Goal: Feedback & Contribution: Leave review/rating

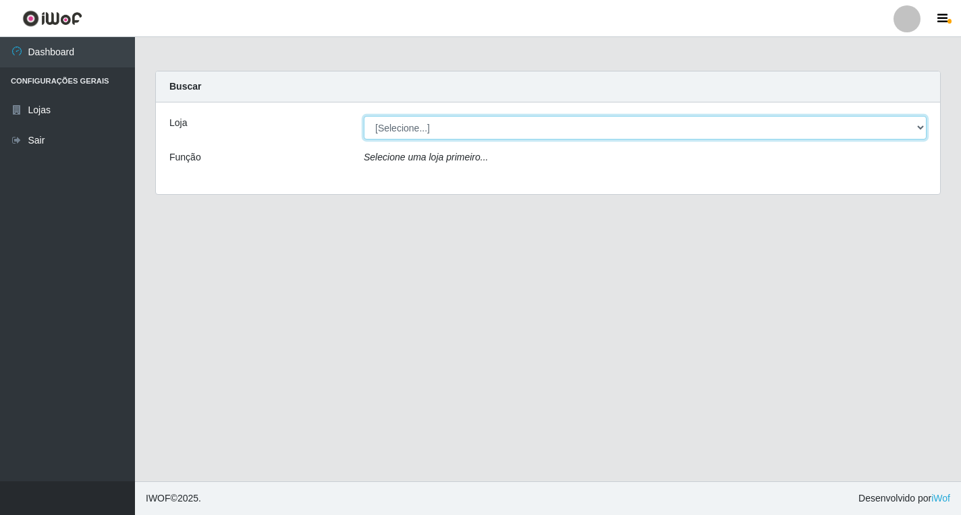
click at [917, 132] on select "[Selecione...] Atacado Vem - [STREET_ADDRESS]" at bounding box center [645, 128] width 563 height 24
select select "455"
click at [364, 116] on select "[Selecione...] Atacado Vem - [STREET_ADDRESS]" at bounding box center [645, 128] width 563 height 24
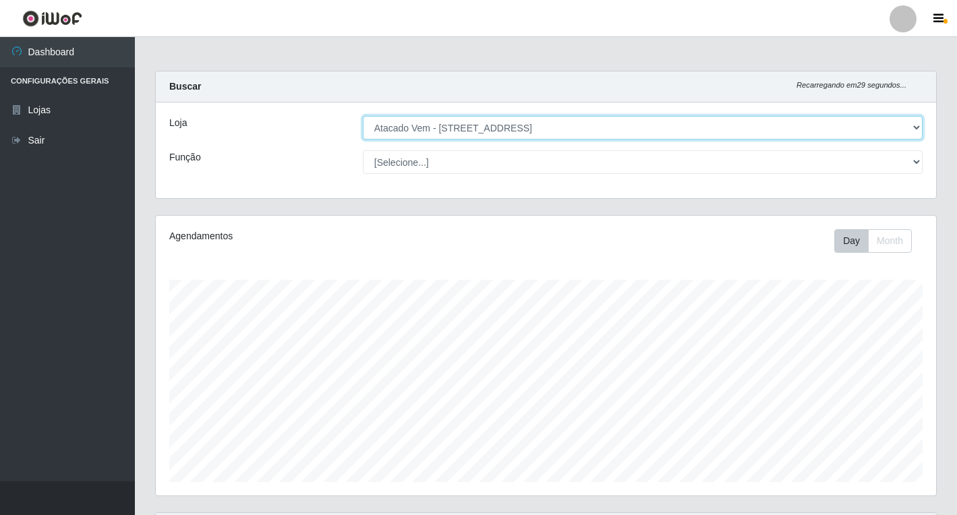
scroll to position [280, 781]
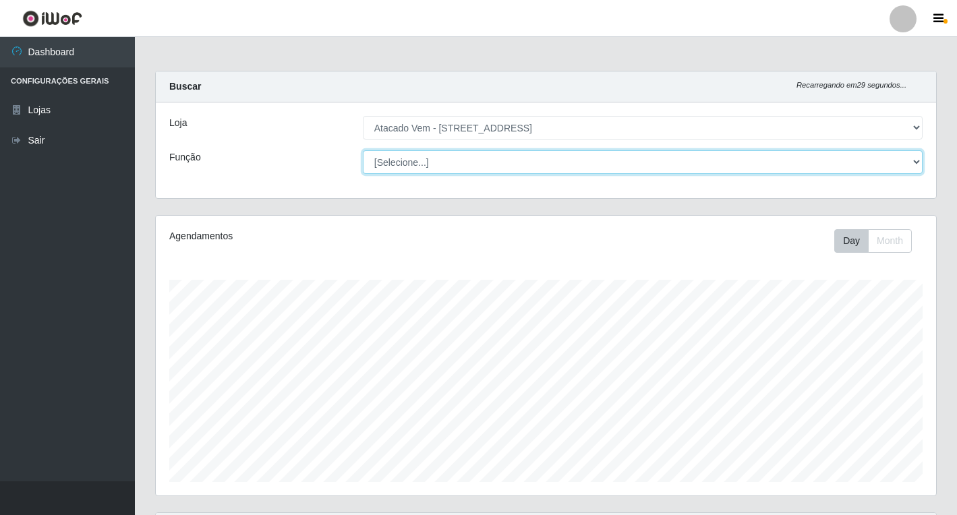
click at [912, 167] on select "[Selecione...] Carregador e Descarregador de Caminhão Carregador e Descarregado…" at bounding box center [643, 162] width 560 height 24
select select "82"
click at [363, 150] on select "[Selecione...] Carregador e Descarregador de Caminhão Carregador e Descarregado…" at bounding box center [643, 162] width 560 height 24
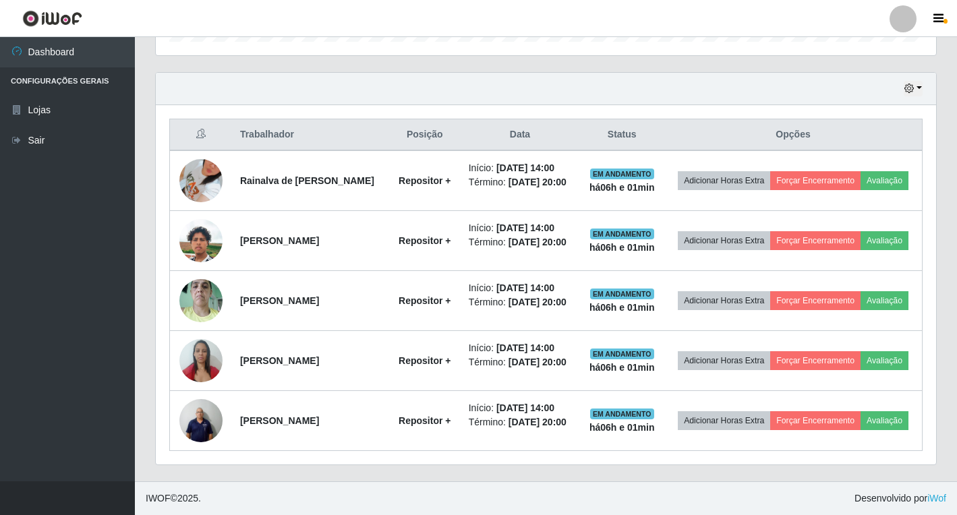
scroll to position [491, 0]
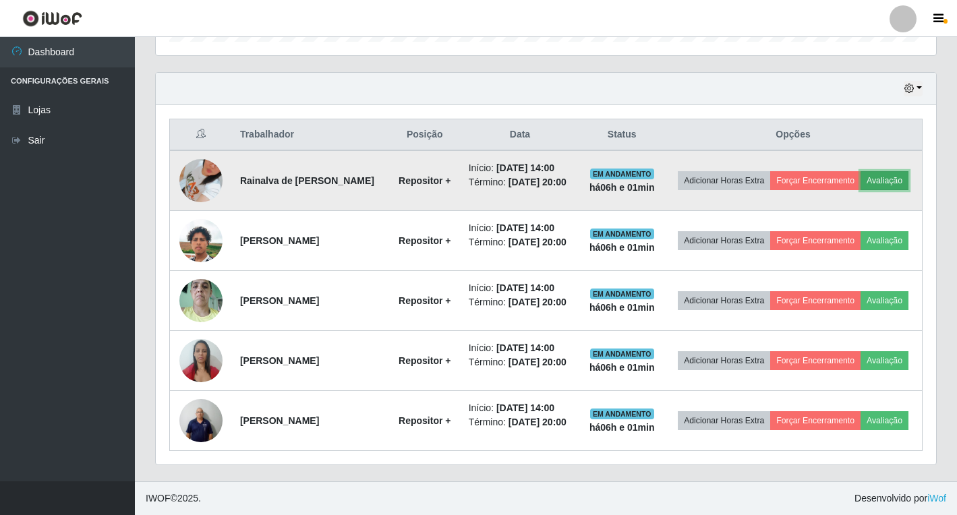
click at [861, 171] on button "Avaliação" at bounding box center [885, 180] width 48 height 19
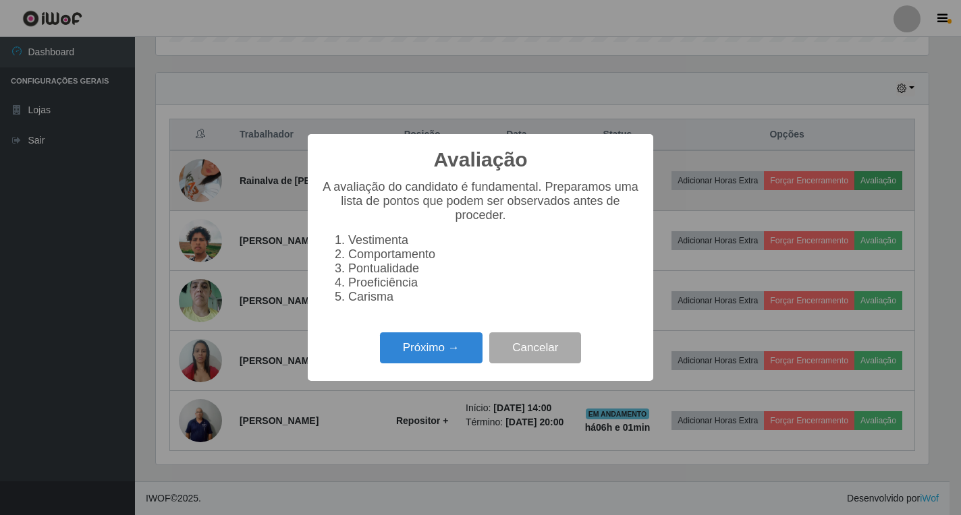
scroll to position [280, 772]
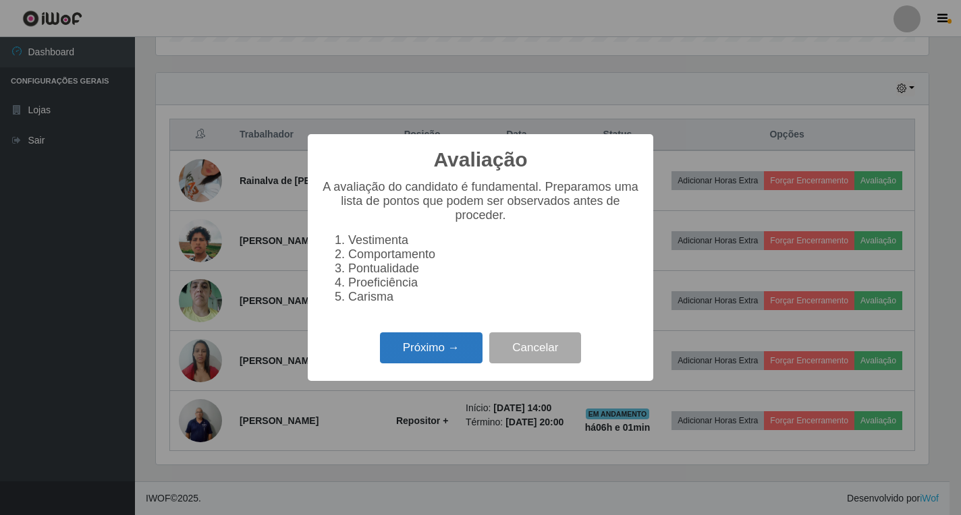
click at [451, 356] on button "Próximo →" at bounding box center [431, 349] width 103 height 32
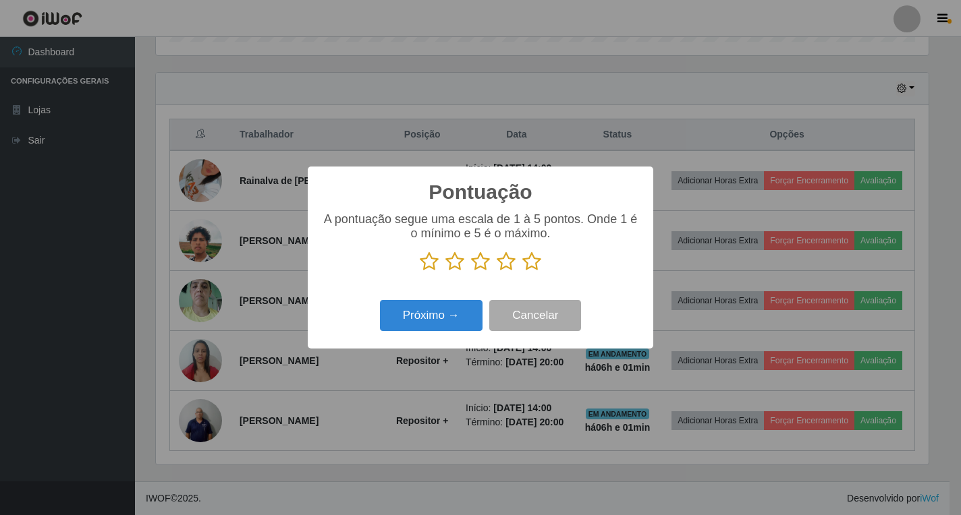
click at [526, 266] on icon at bounding box center [531, 262] width 19 height 20
click at [522, 272] on input "radio" at bounding box center [522, 272] width 0 height 0
click at [466, 311] on button "Próximo →" at bounding box center [431, 316] width 103 height 32
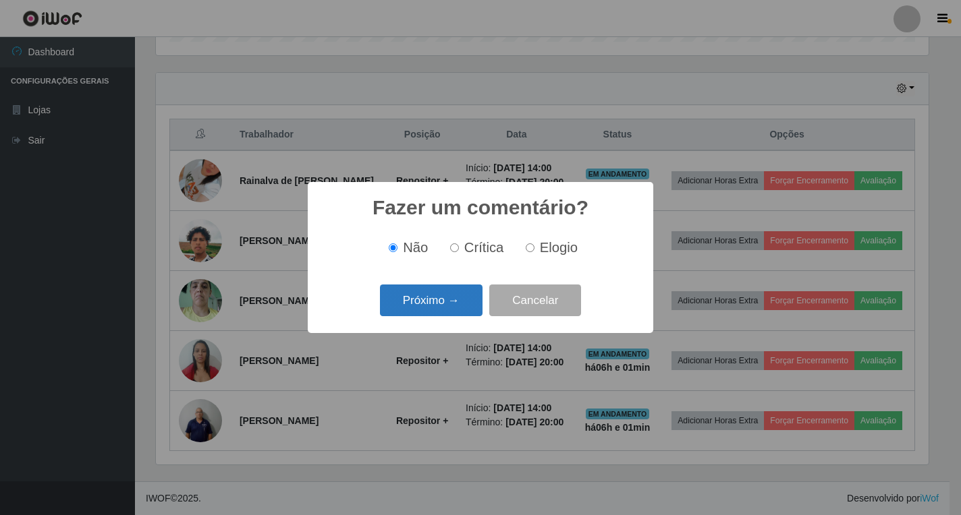
click at [463, 302] on button "Próximo →" at bounding box center [431, 301] width 103 height 32
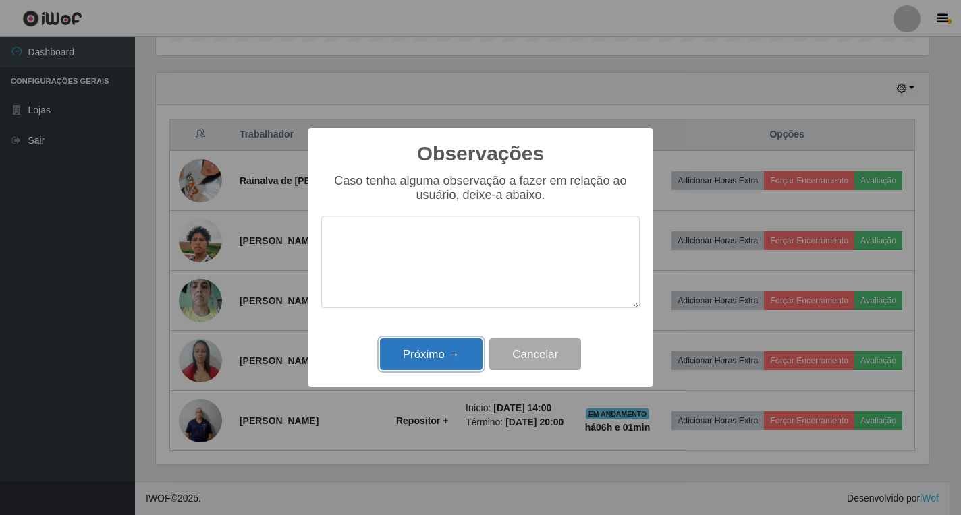
click at [442, 361] on button "Próximo →" at bounding box center [431, 355] width 103 height 32
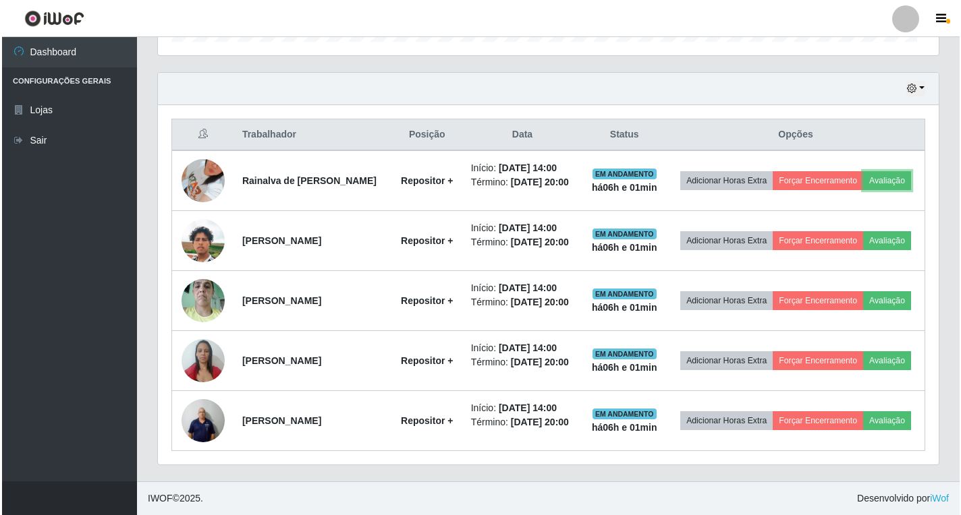
scroll to position [280, 781]
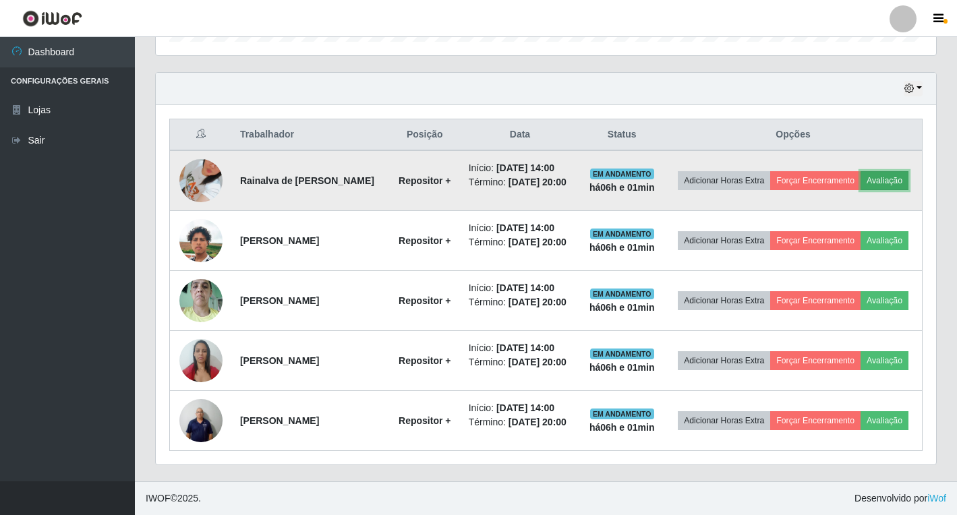
click at [861, 190] on button "Avaliação" at bounding box center [885, 180] width 48 height 19
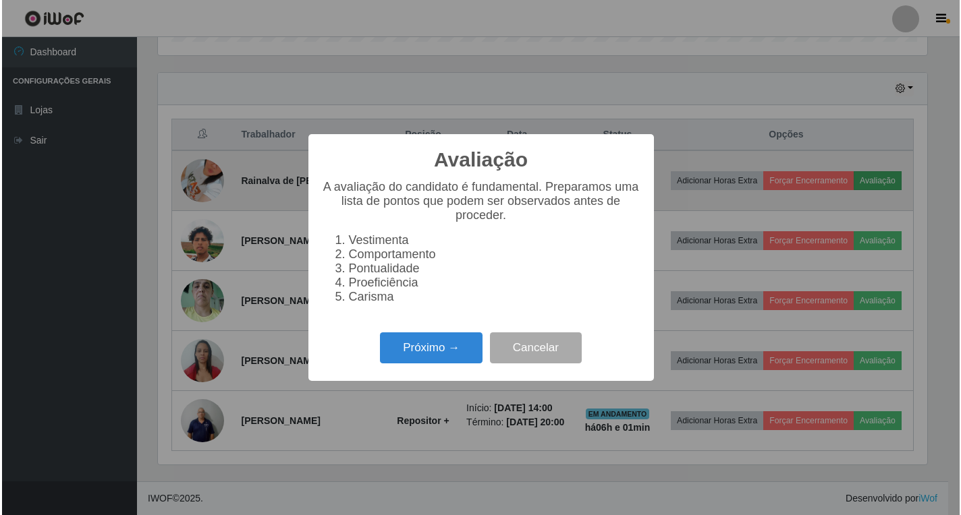
scroll to position [280, 772]
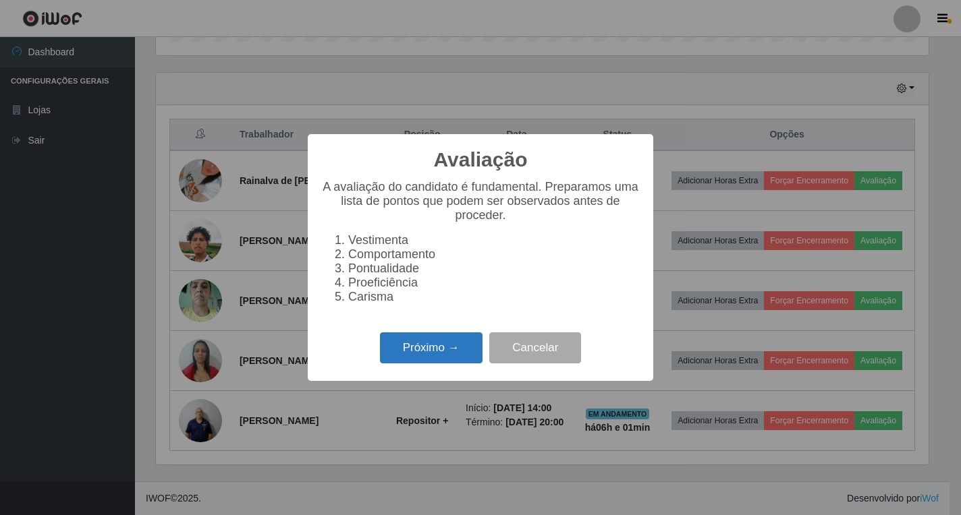
click at [444, 358] on button "Próximo →" at bounding box center [431, 349] width 103 height 32
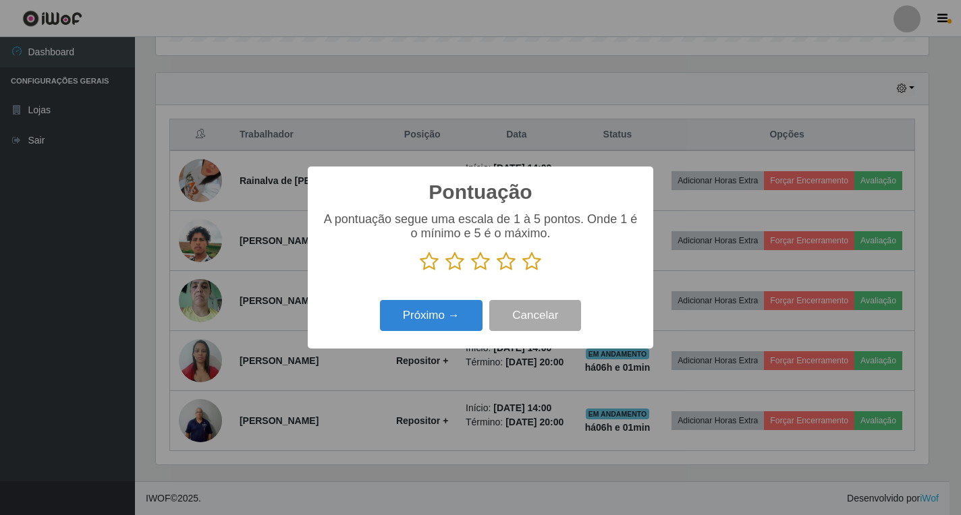
click at [529, 268] on icon at bounding box center [531, 262] width 19 height 20
click at [522, 272] on input "radio" at bounding box center [522, 272] width 0 height 0
click at [465, 320] on button "Próximo →" at bounding box center [431, 316] width 103 height 32
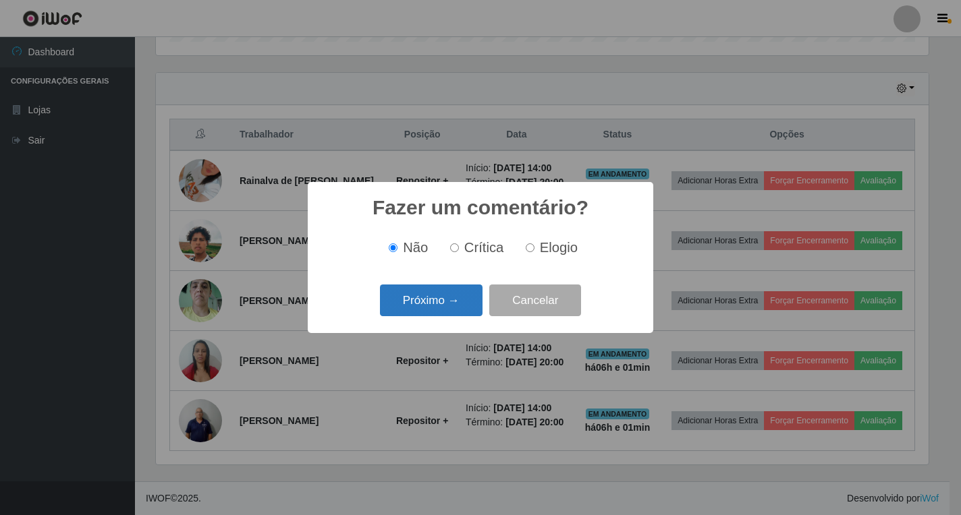
click at [461, 306] on button "Próximo →" at bounding box center [431, 301] width 103 height 32
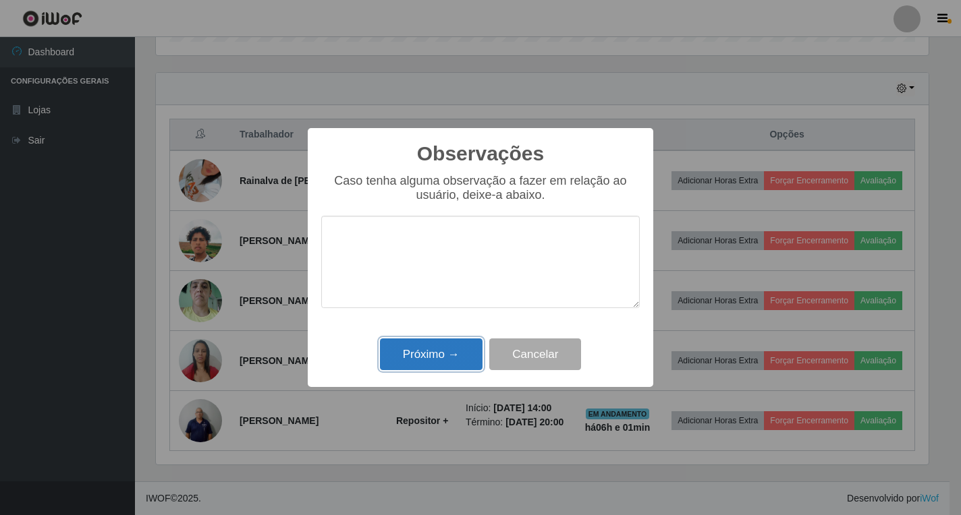
click at [455, 360] on button "Próximo →" at bounding box center [431, 355] width 103 height 32
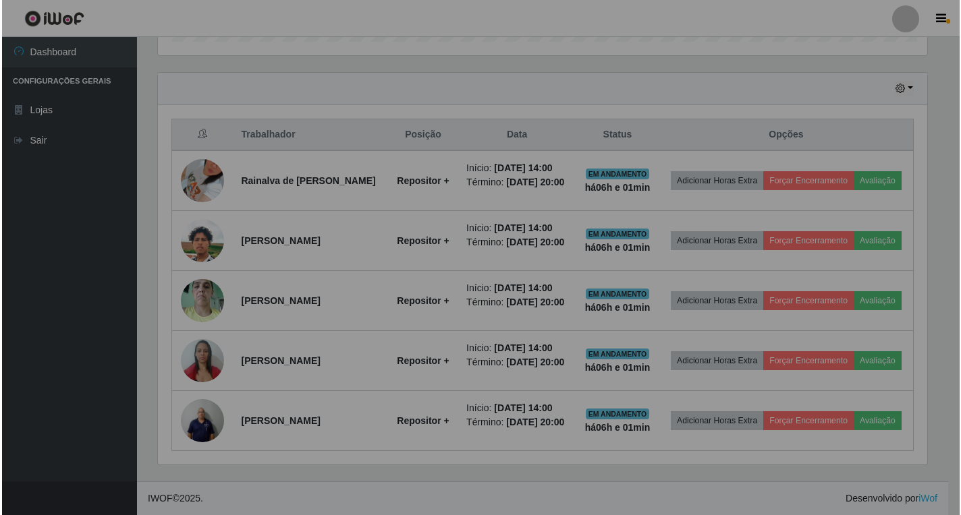
scroll to position [280, 781]
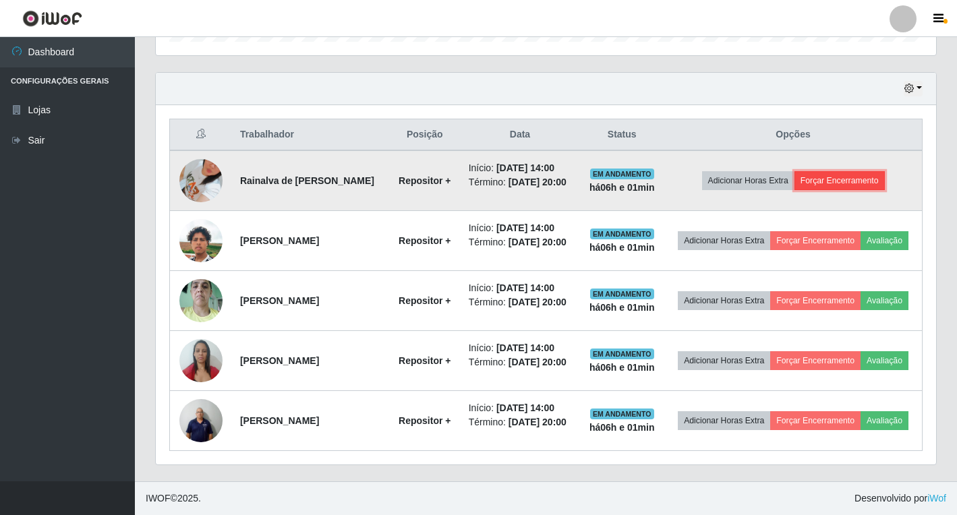
click at [870, 190] on button "Forçar Encerramento" at bounding box center [840, 180] width 90 height 19
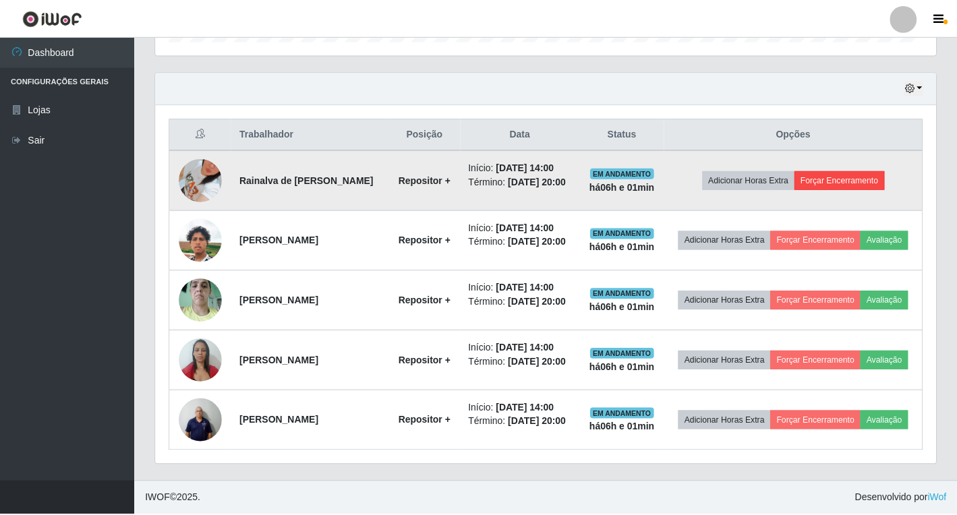
scroll to position [280, 772]
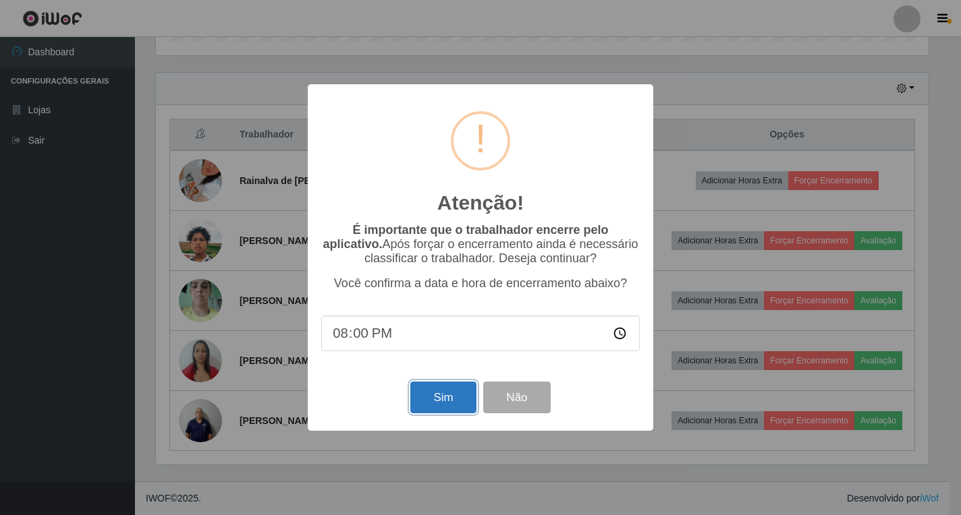
click at [458, 399] on button "Sim" at bounding box center [442, 398] width 65 height 32
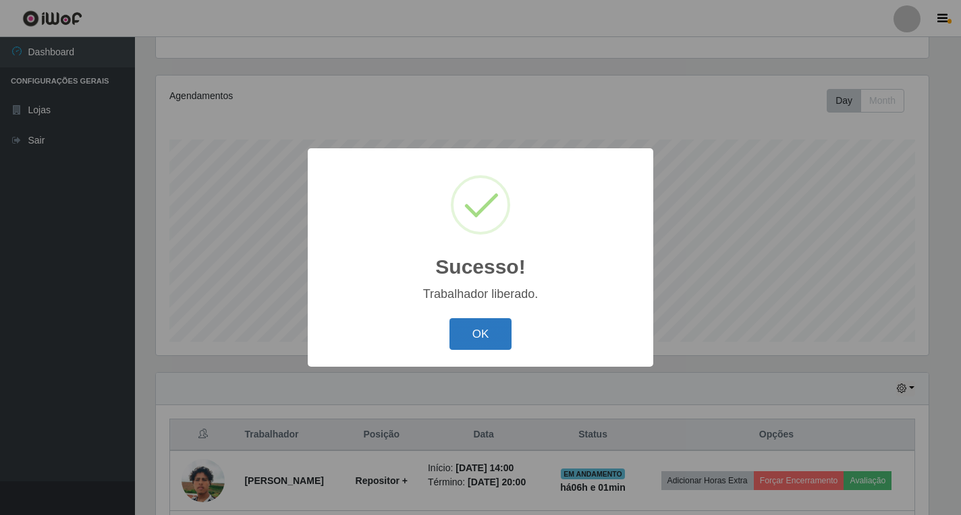
click at [496, 340] on button "OK" at bounding box center [480, 334] width 63 height 32
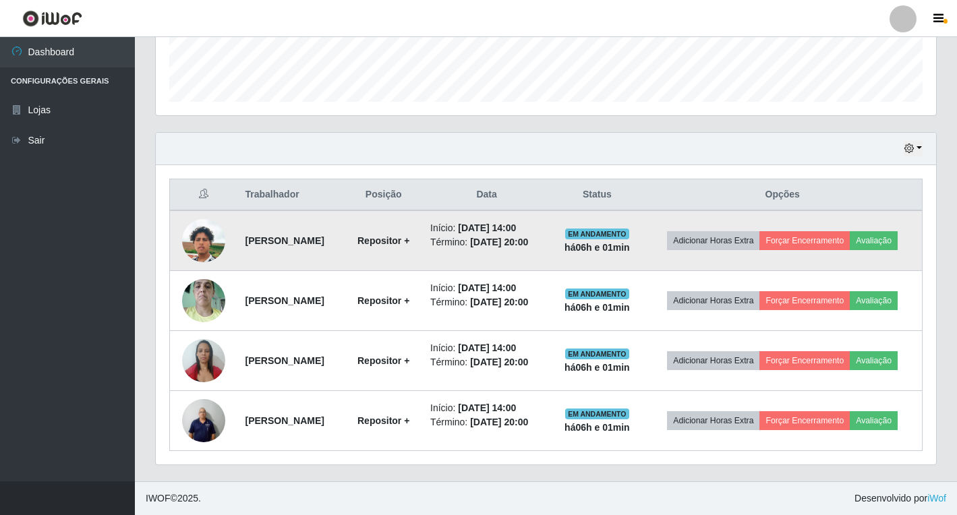
scroll to position [410, 0]
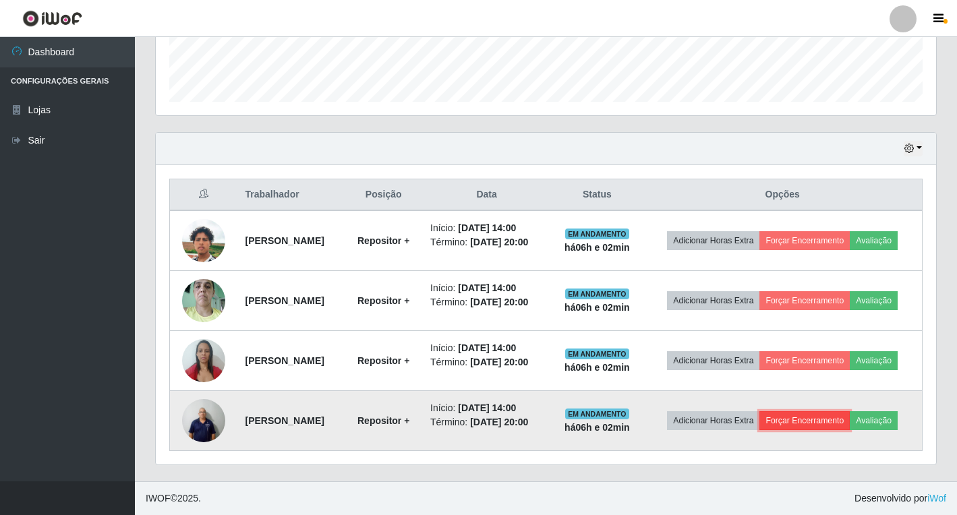
click at [837, 418] on button "Forçar Encerramento" at bounding box center [805, 421] width 90 height 19
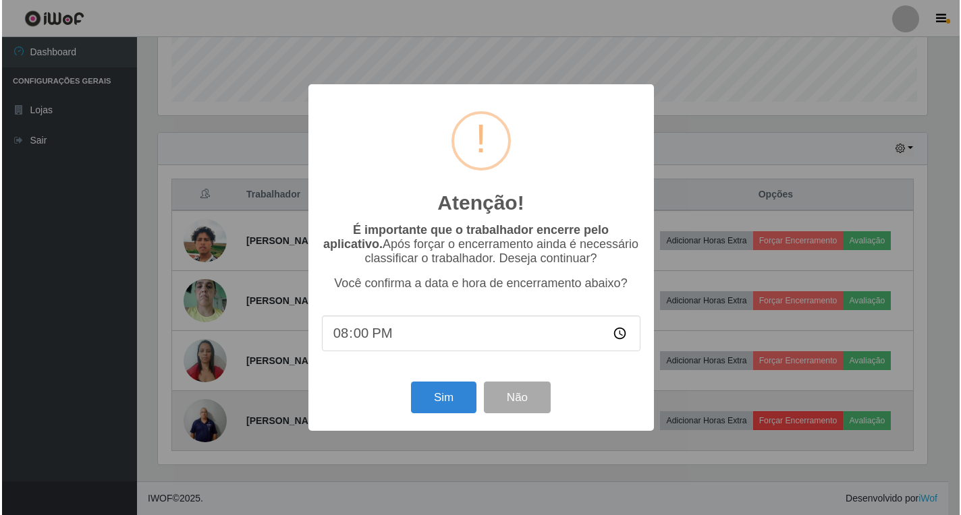
scroll to position [0, 0]
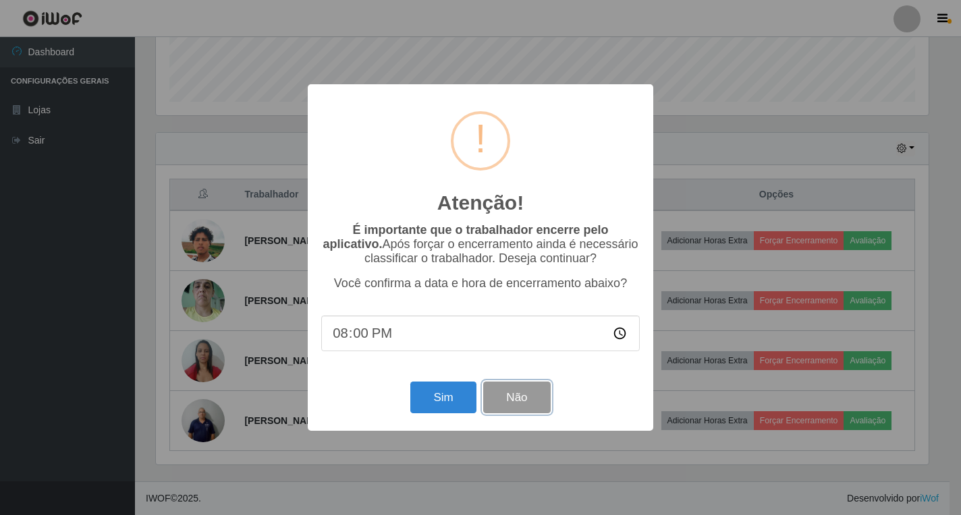
click at [531, 399] on button "Não" at bounding box center [516, 398] width 67 height 32
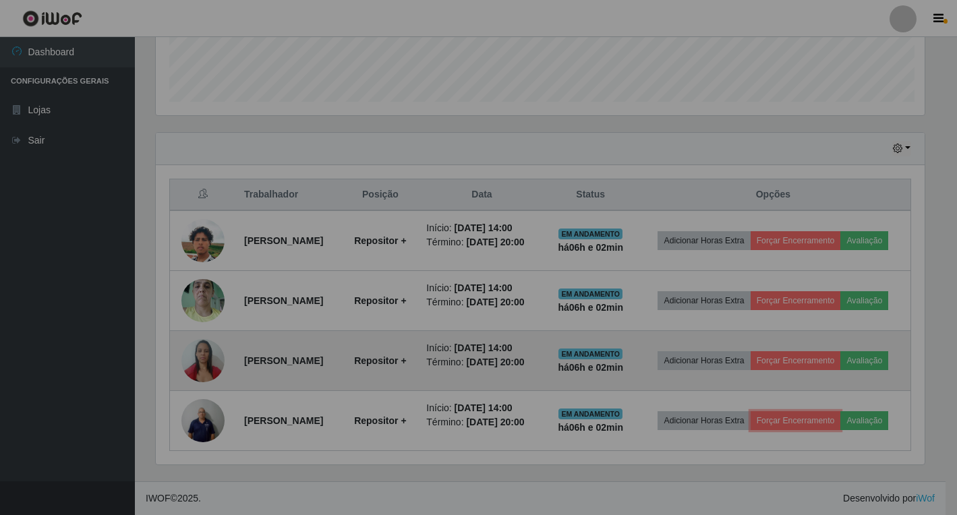
scroll to position [674339, 673838]
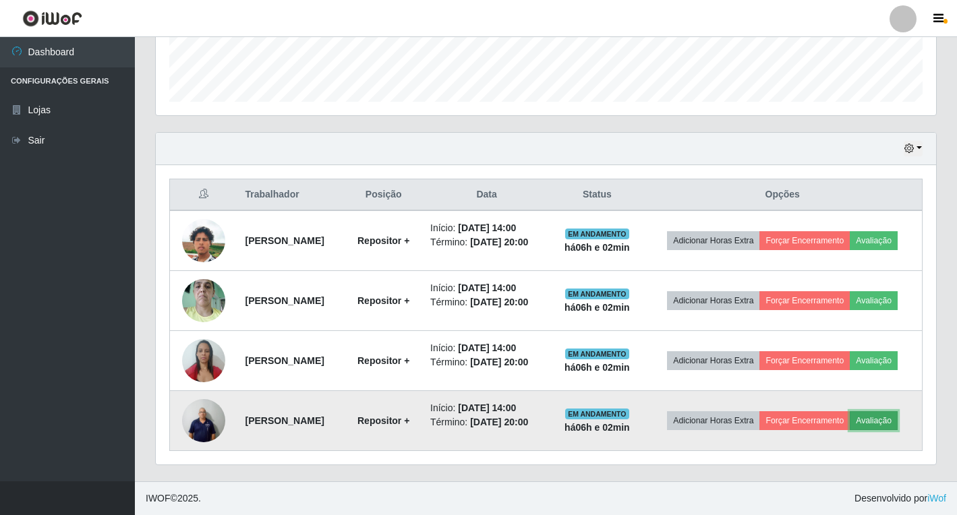
click at [850, 430] on button "Avaliação" at bounding box center [874, 421] width 48 height 19
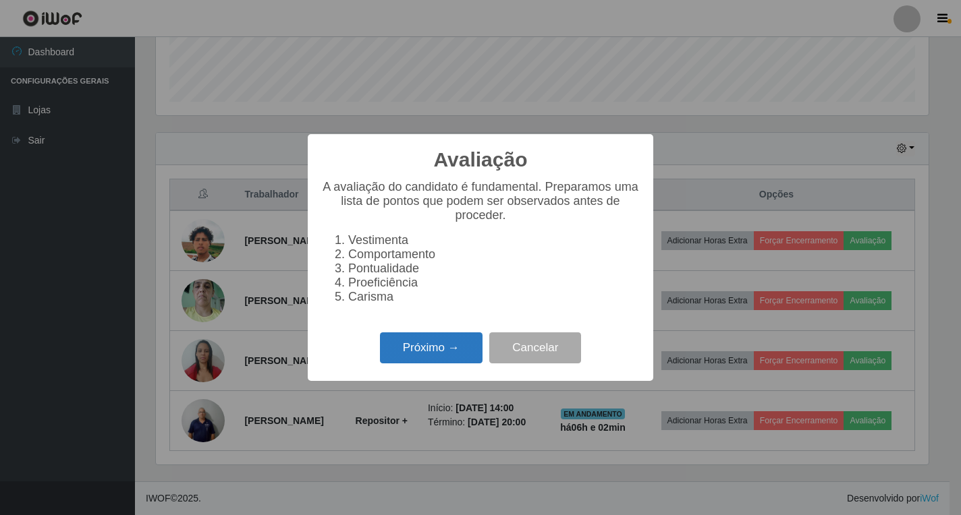
click at [420, 346] on button "Próximo →" at bounding box center [431, 349] width 103 height 32
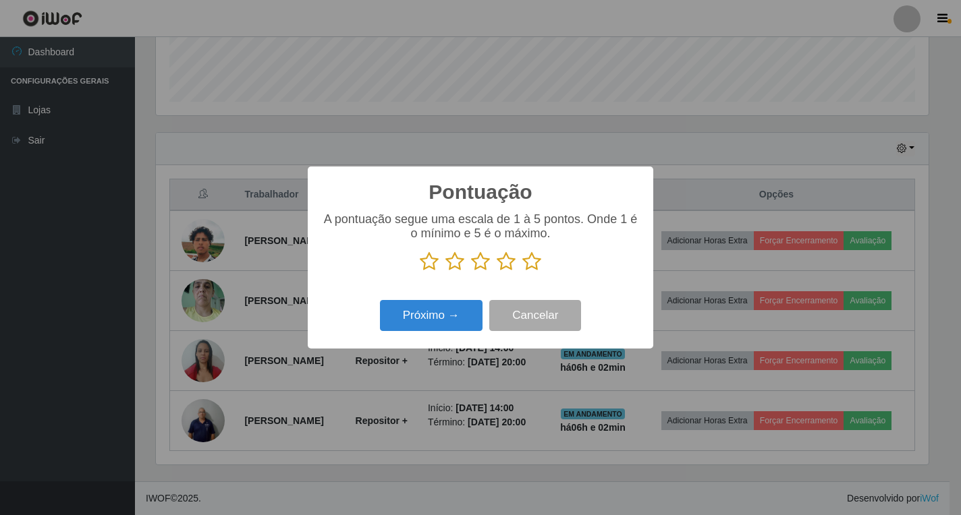
click at [534, 258] on icon at bounding box center [531, 262] width 19 height 20
click at [522, 272] on input "radio" at bounding box center [522, 272] width 0 height 0
click at [448, 313] on button "Próximo →" at bounding box center [431, 316] width 103 height 32
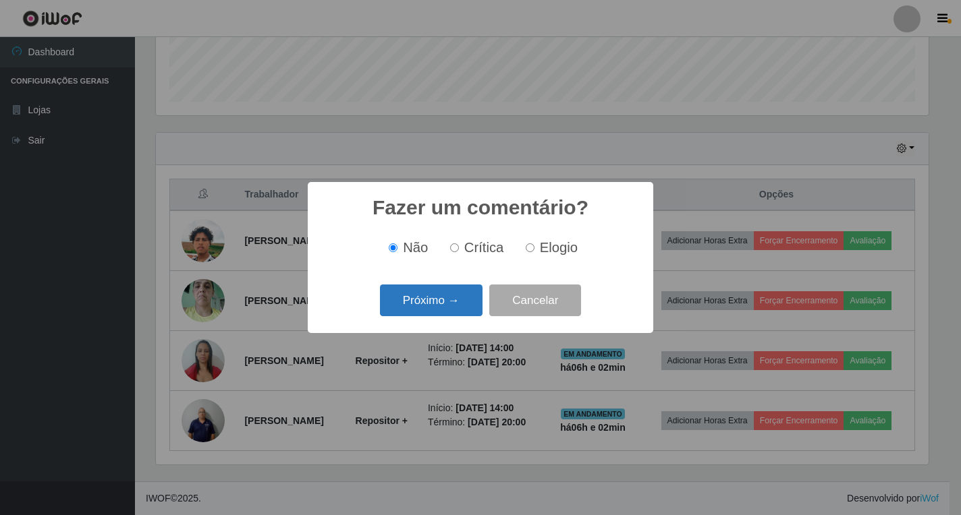
click at [455, 314] on button "Próximo →" at bounding box center [431, 301] width 103 height 32
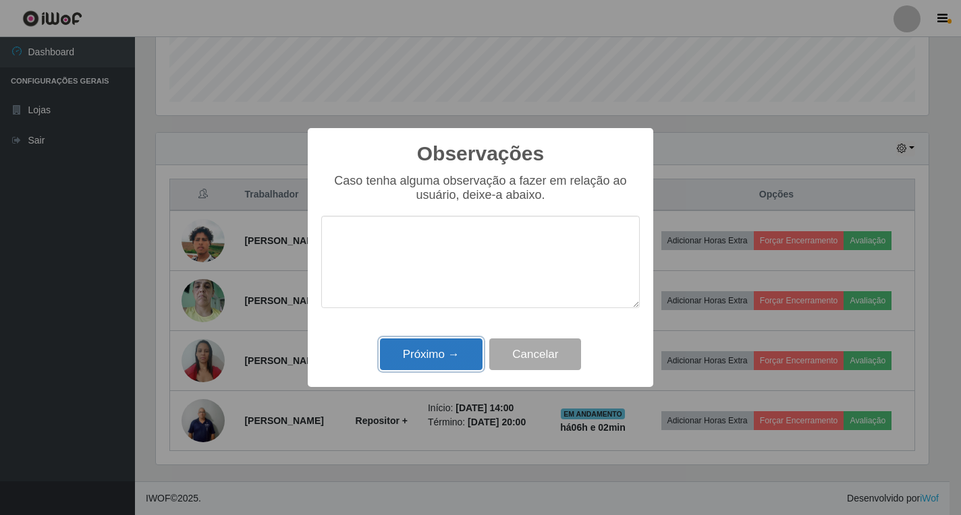
click at [461, 351] on button "Próximo →" at bounding box center [431, 355] width 103 height 32
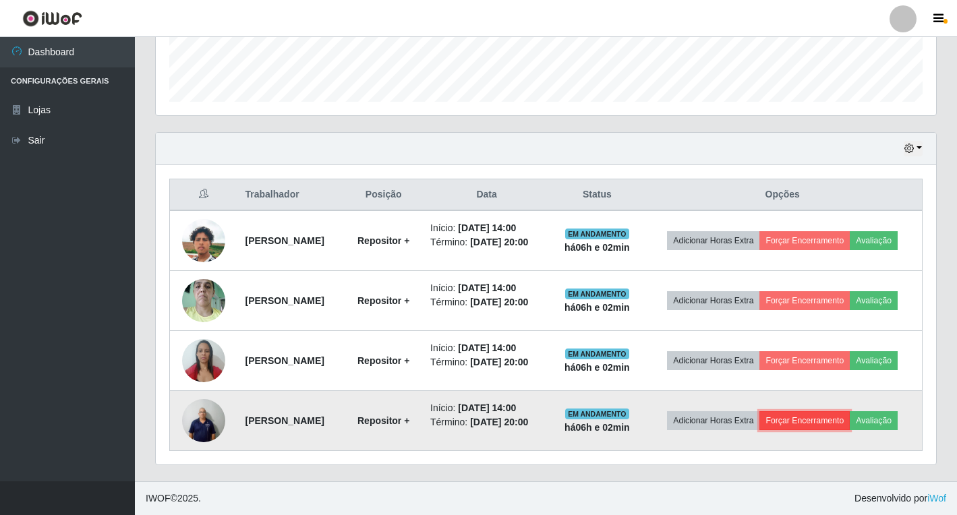
click at [850, 430] on button "Forçar Encerramento" at bounding box center [805, 421] width 90 height 19
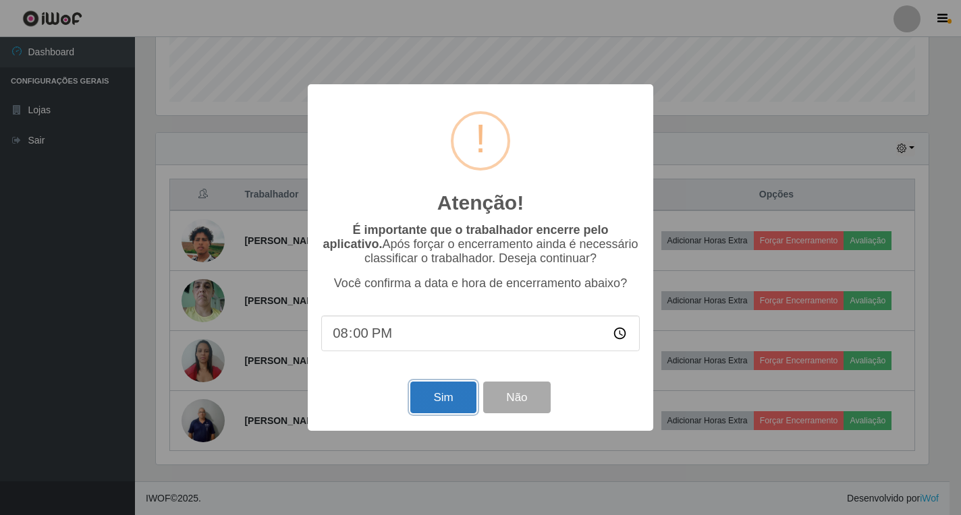
click at [470, 403] on button "Sim" at bounding box center [442, 398] width 65 height 32
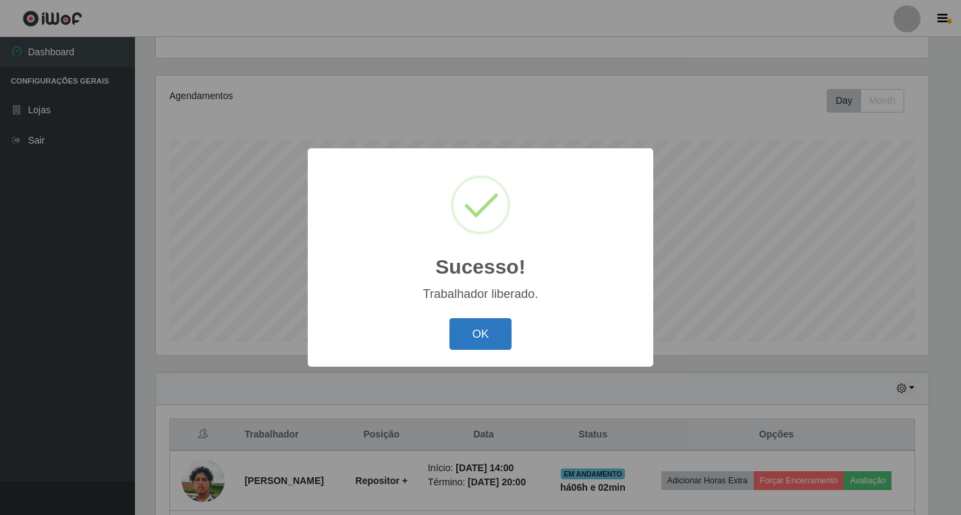
click at [478, 337] on button "OK" at bounding box center [480, 334] width 63 height 32
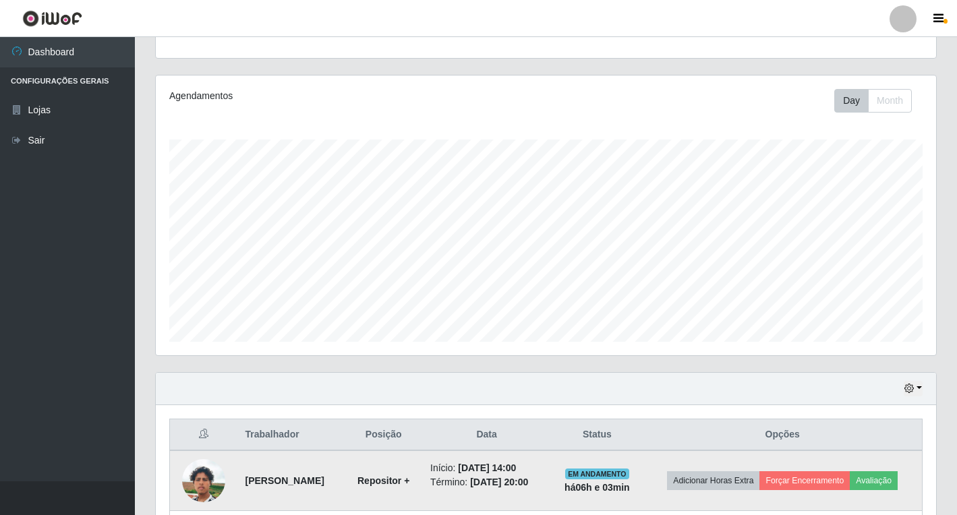
scroll to position [351, 0]
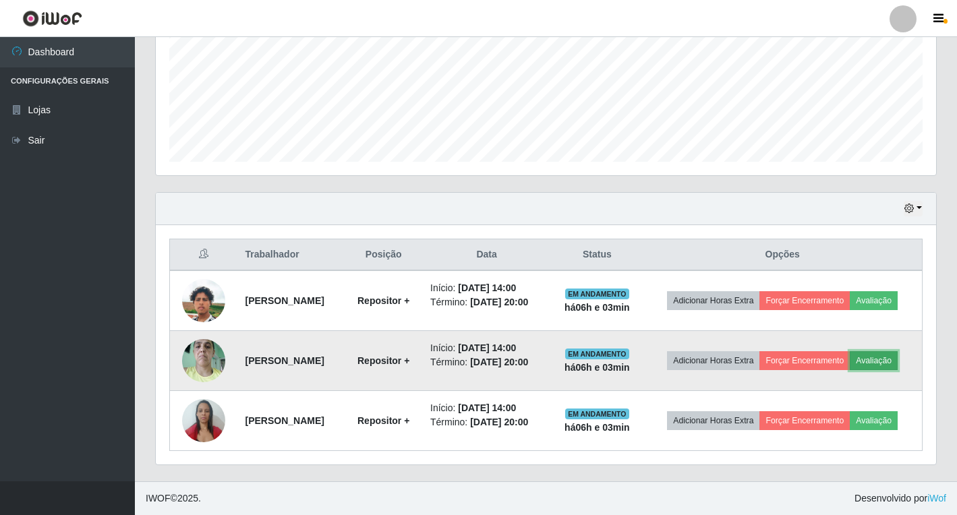
click at [850, 358] on button "Avaliação" at bounding box center [874, 360] width 48 height 19
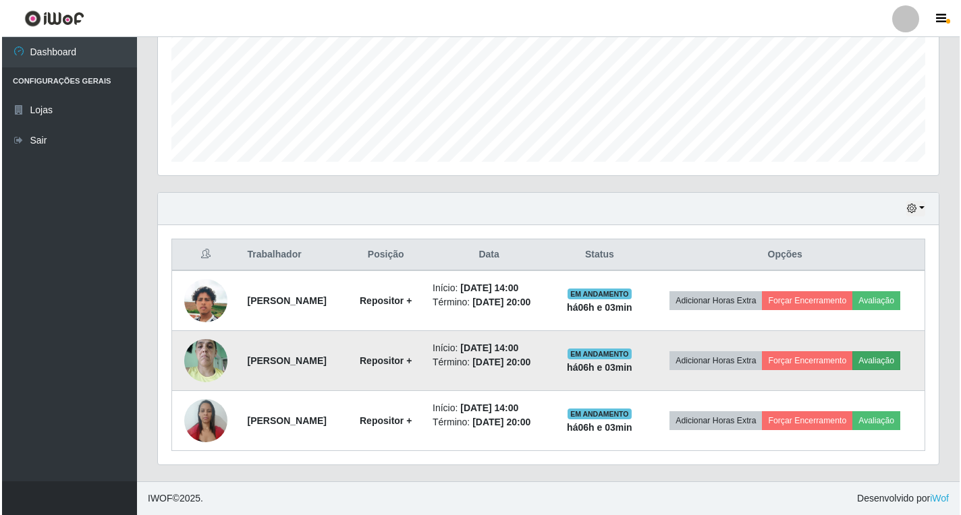
scroll to position [280, 772]
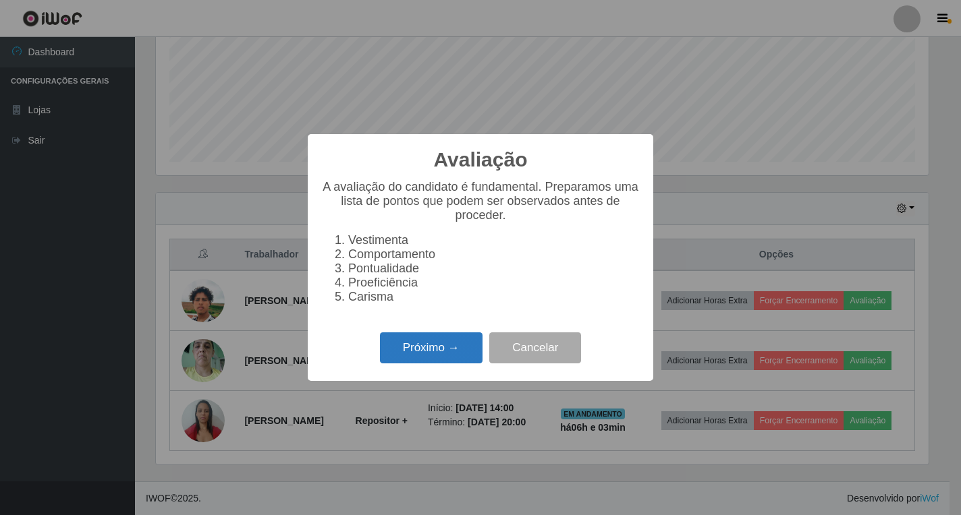
click at [444, 356] on button "Próximo →" at bounding box center [431, 349] width 103 height 32
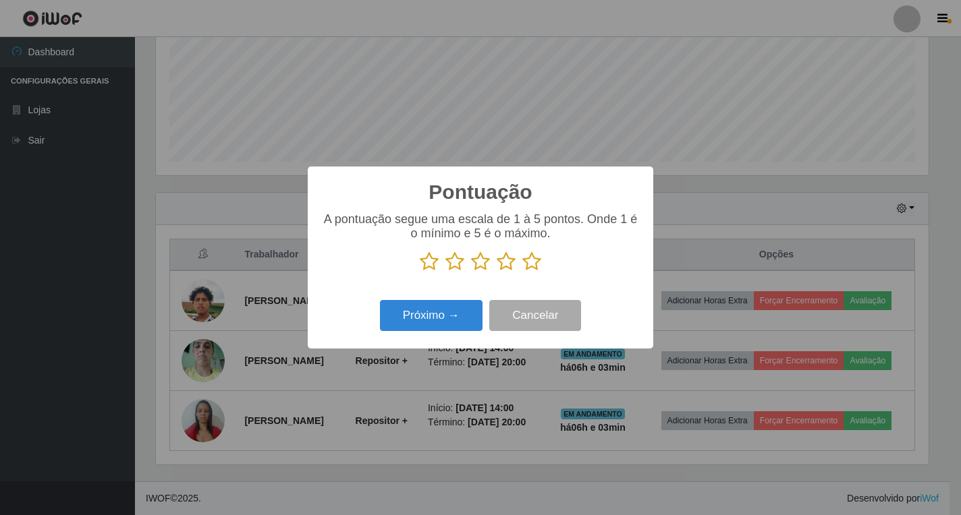
click at [534, 266] on icon at bounding box center [531, 262] width 19 height 20
click at [522, 272] on input "radio" at bounding box center [522, 272] width 0 height 0
click at [455, 316] on button "Próximo →" at bounding box center [431, 316] width 103 height 32
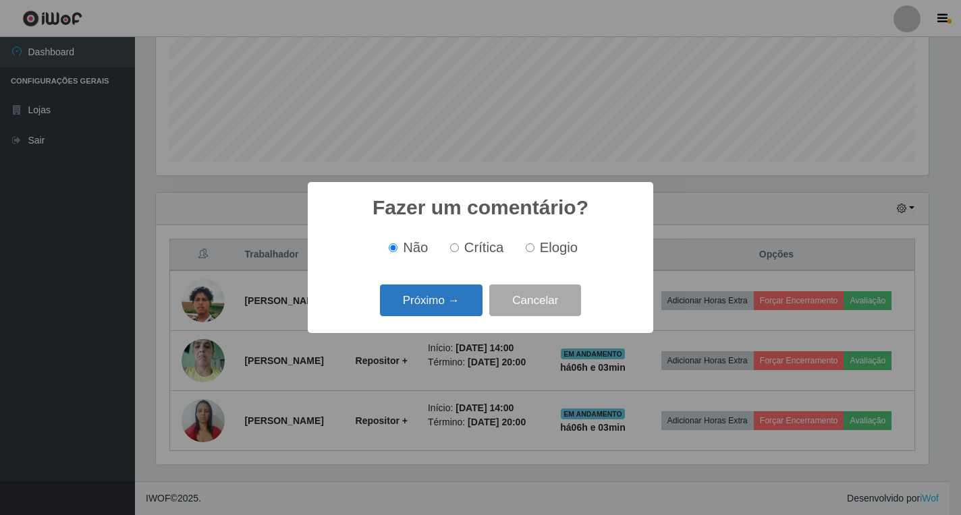
click at [459, 309] on button "Próximo →" at bounding box center [431, 301] width 103 height 32
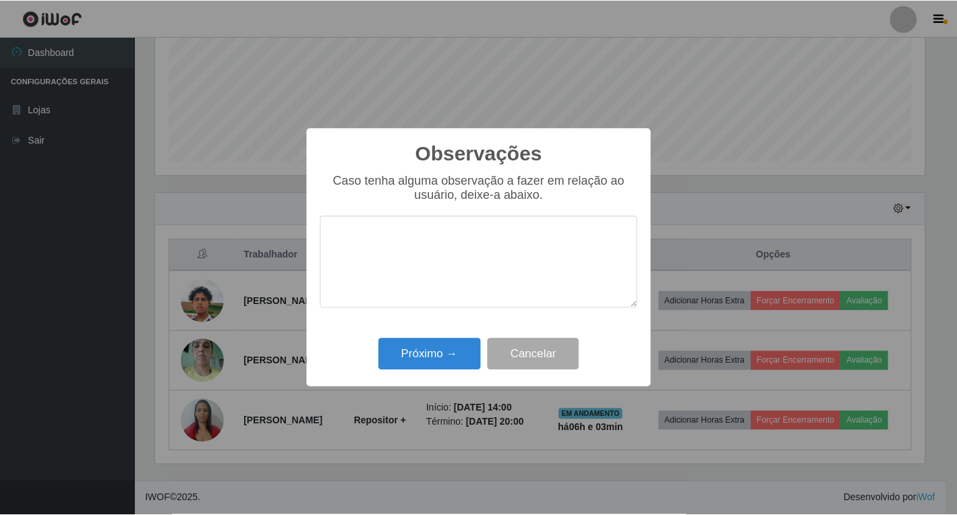
scroll to position [674339, 673846]
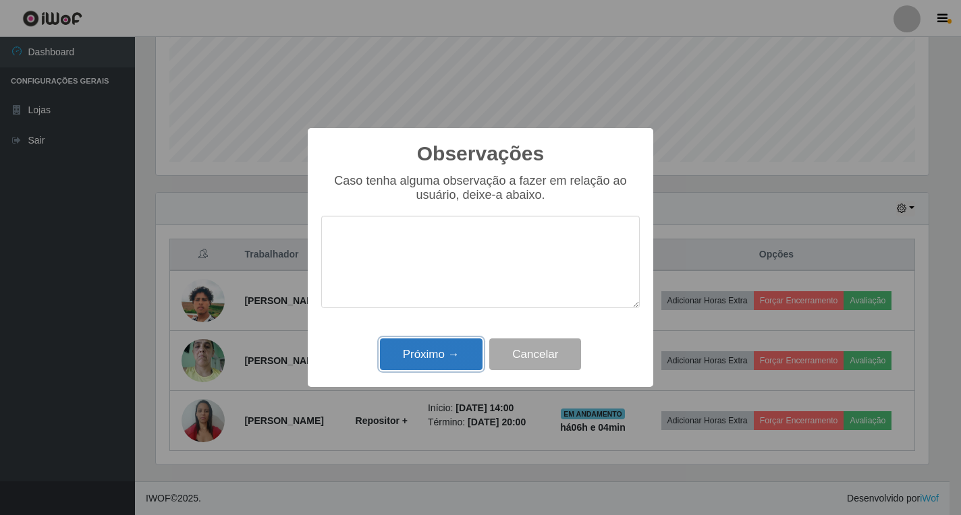
click at [451, 353] on button "Próximo →" at bounding box center [431, 355] width 103 height 32
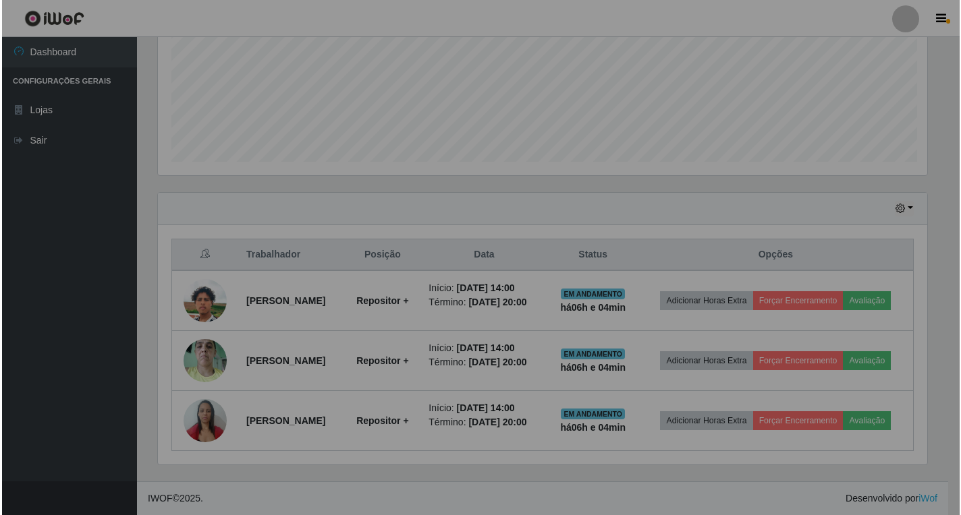
scroll to position [280, 781]
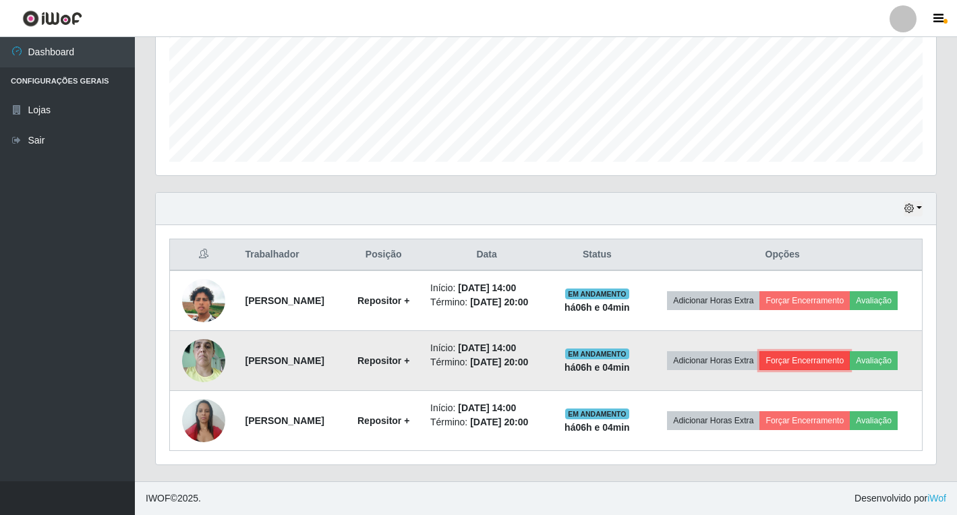
click at [842, 366] on button "Forçar Encerramento" at bounding box center [805, 360] width 90 height 19
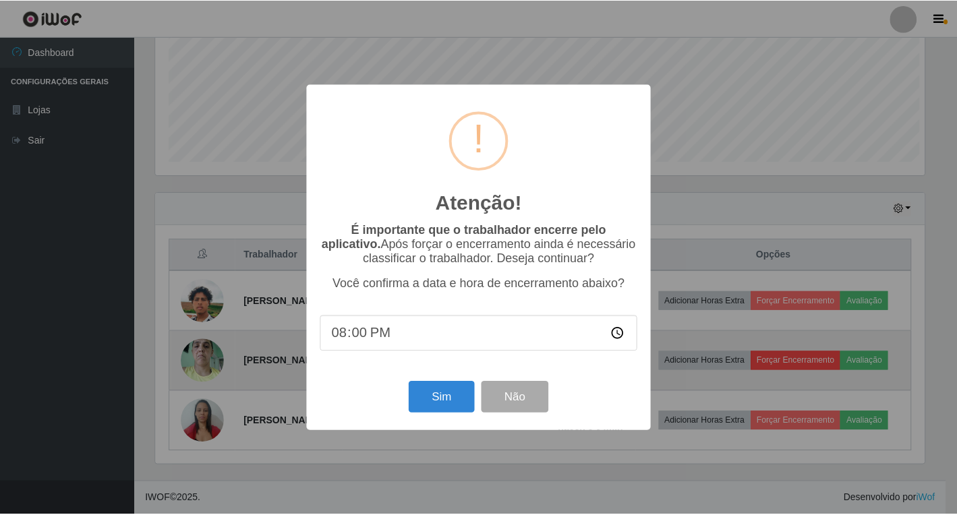
scroll to position [280, 772]
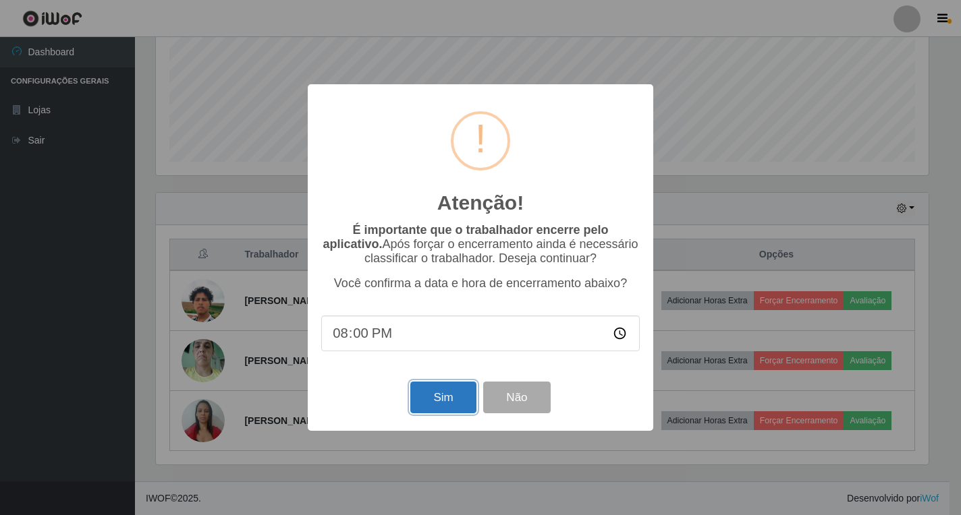
click at [459, 405] on button "Sim" at bounding box center [442, 398] width 65 height 32
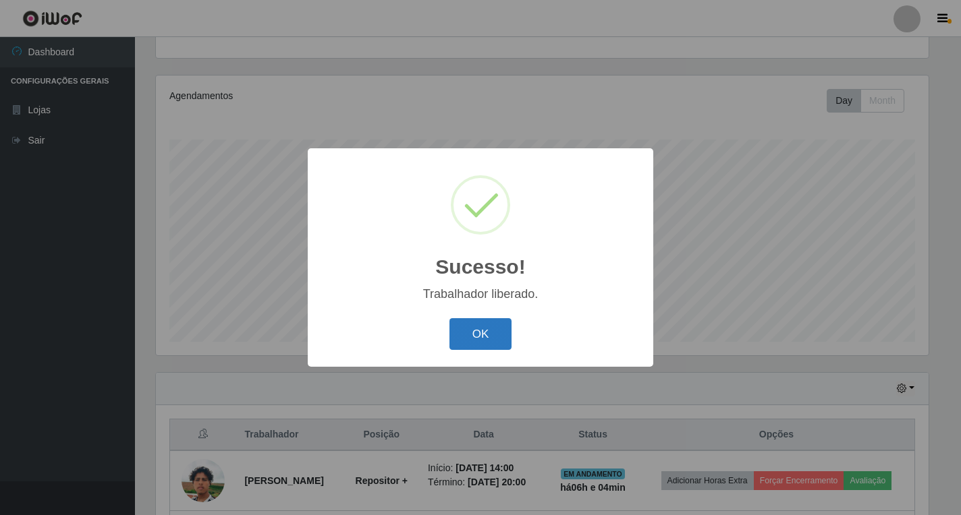
click at [494, 341] on button "OK" at bounding box center [480, 334] width 63 height 32
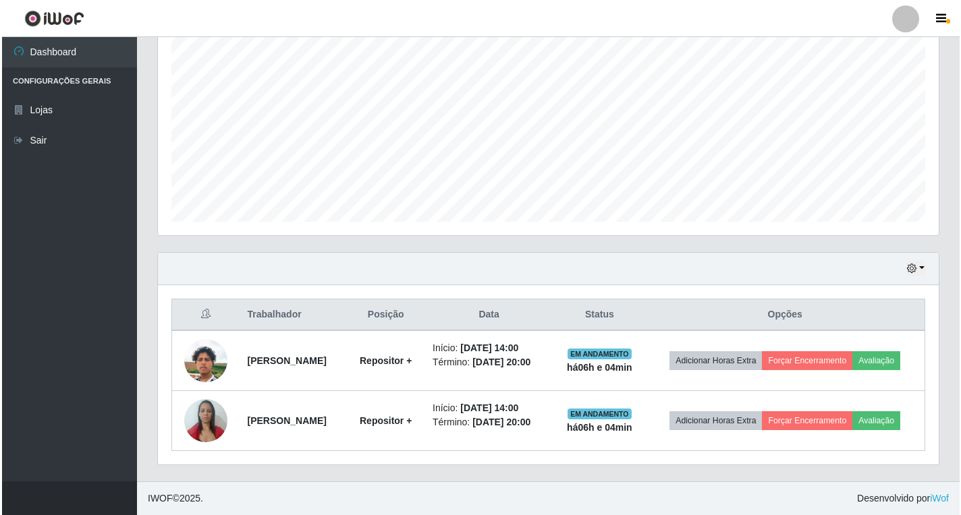
scroll to position [281, 0]
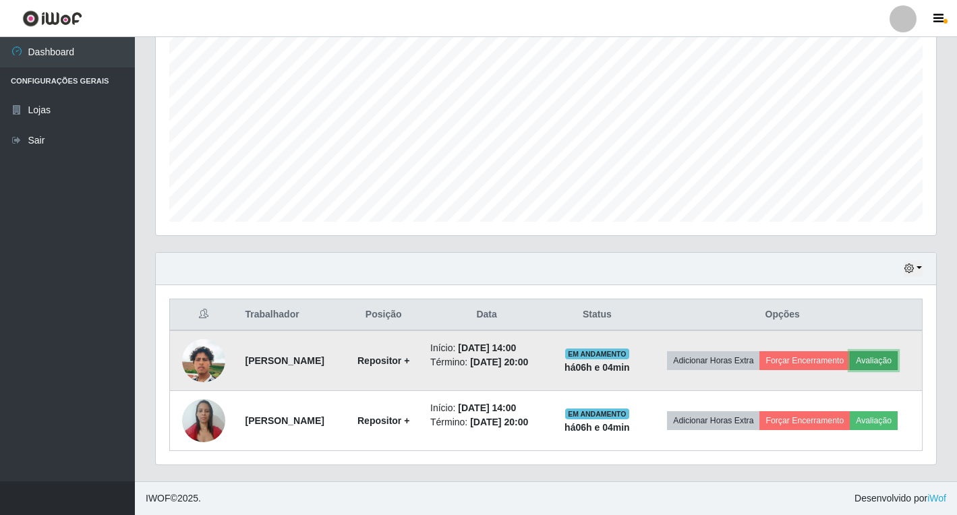
click at [850, 358] on button "Avaliação" at bounding box center [874, 360] width 48 height 19
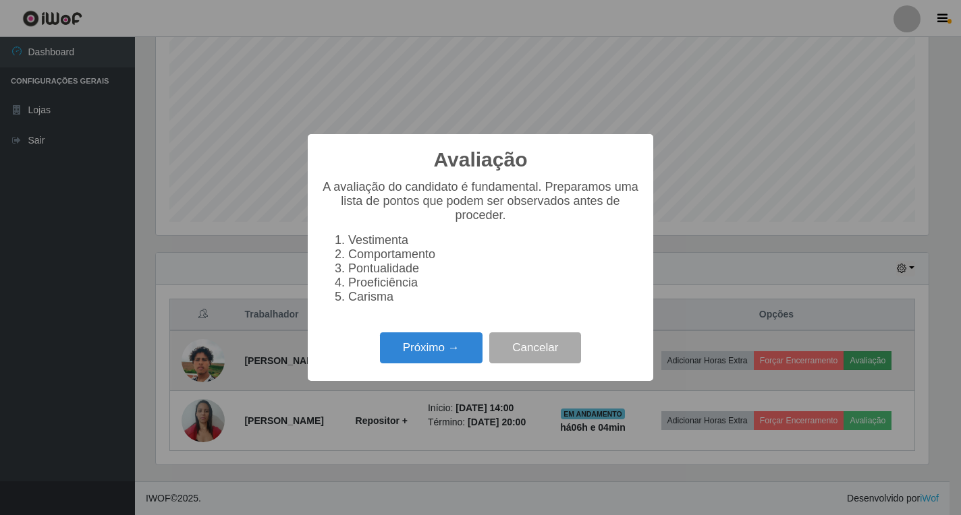
scroll to position [280, 772]
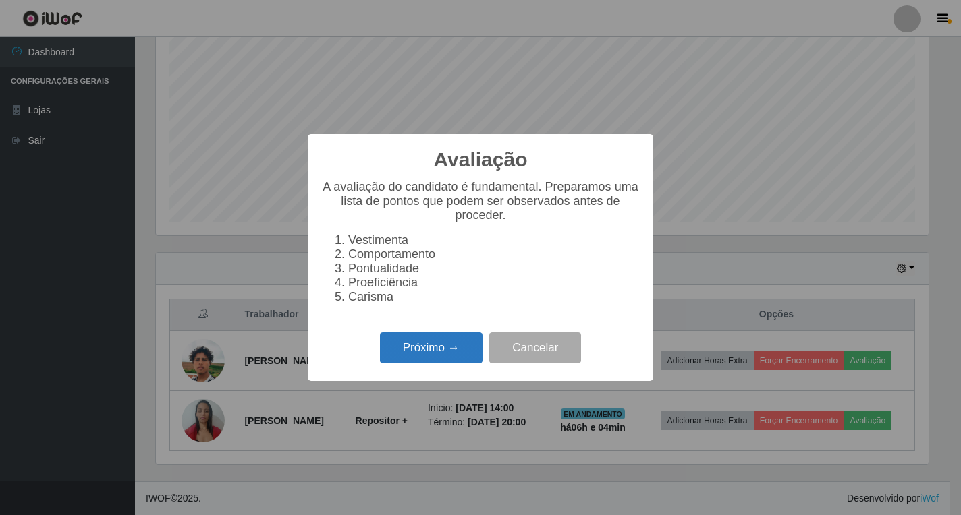
click at [465, 348] on button "Próximo →" at bounding box center [431, 349] width 103 height 32
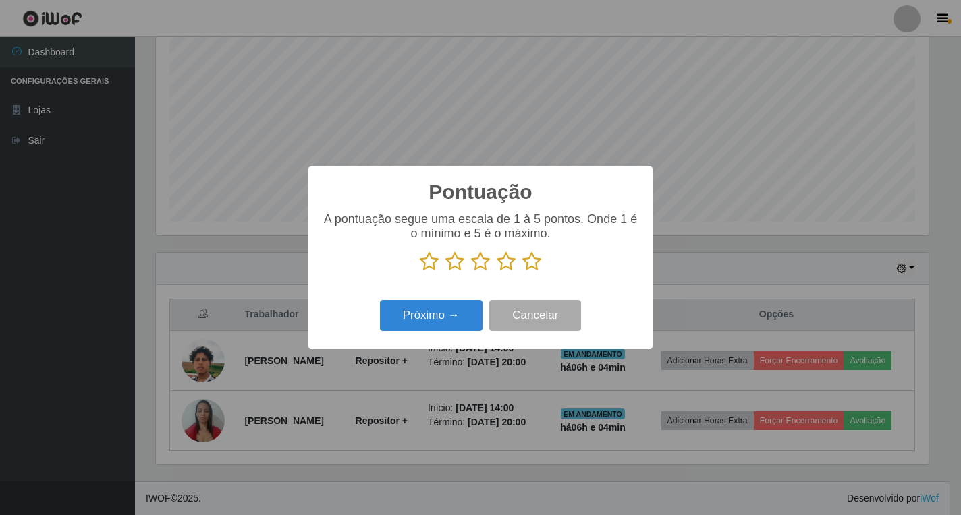
click at [523, 264] on icon at bounding box center [531, 262] width 19 height 20
click at [522, 272] on input "radio" at bounding box center [522, 272] width 0 height 0
click at [451, 315] on button "Próximo →" at bounding box center [431, 316] width 103 height 32
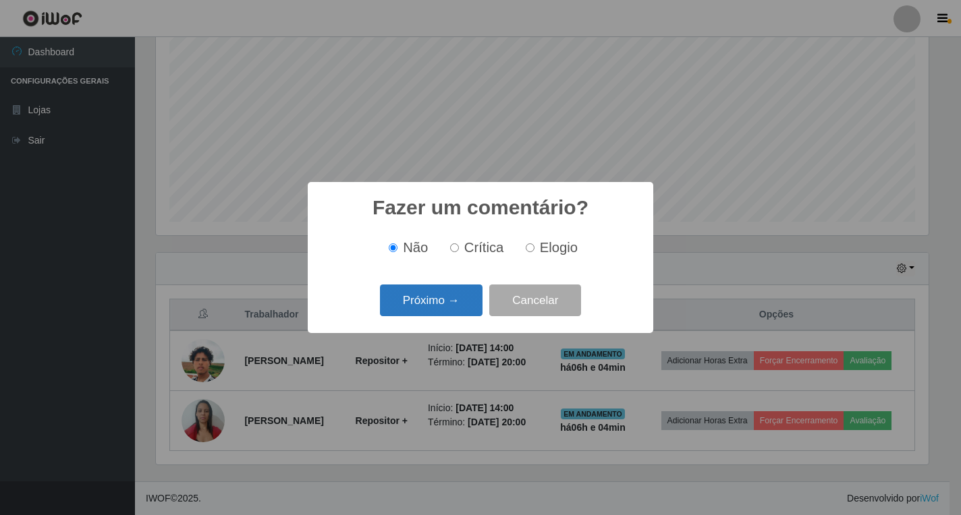
click at [471, 306] on button "Próximo →" at bounding box center [431, 301] width 103 height 32
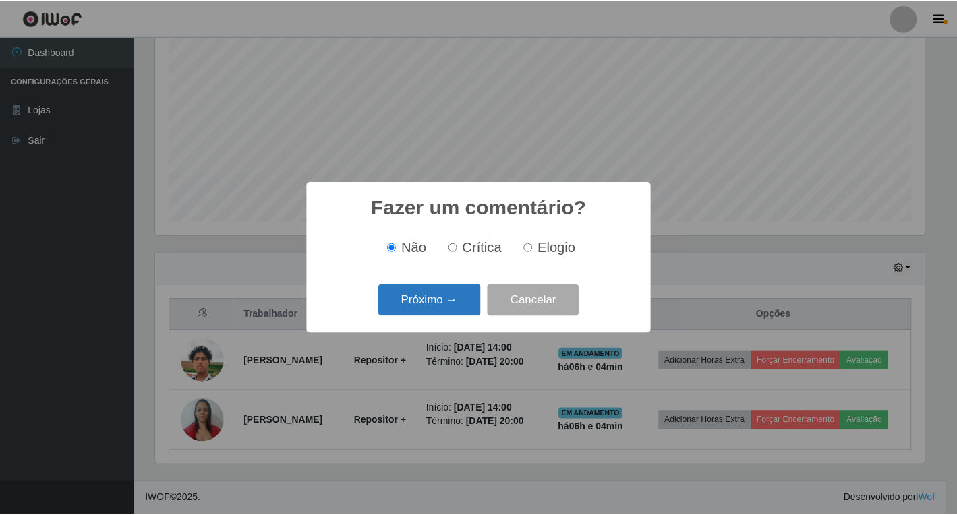
scroll to position [674339, 673846]
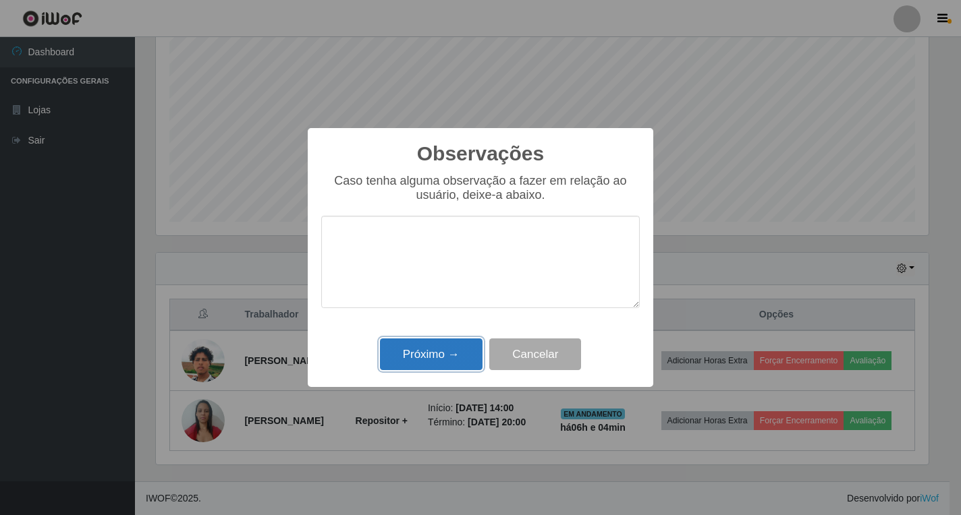
click at [444, 367] on button "Próximo →" at bounding box center [431, 355] width 103 height 32
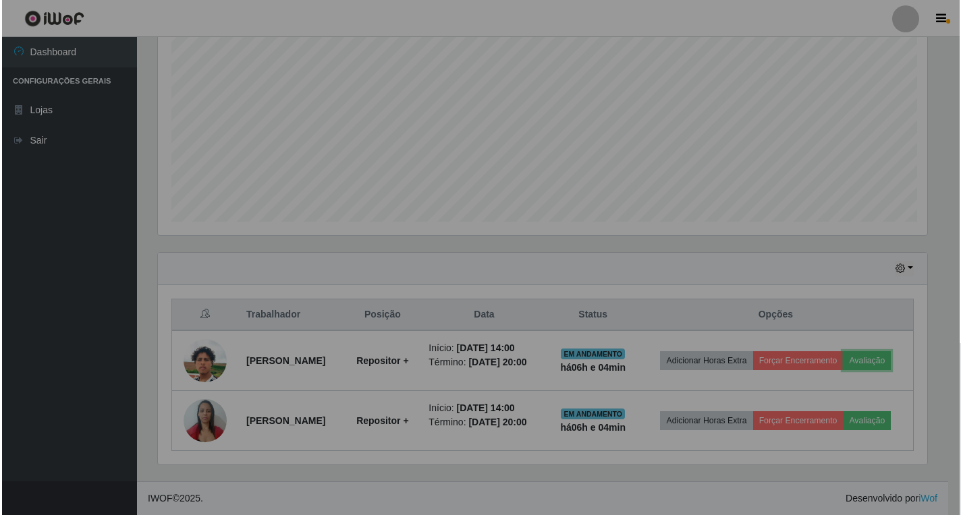
scroll to position [280, 781]
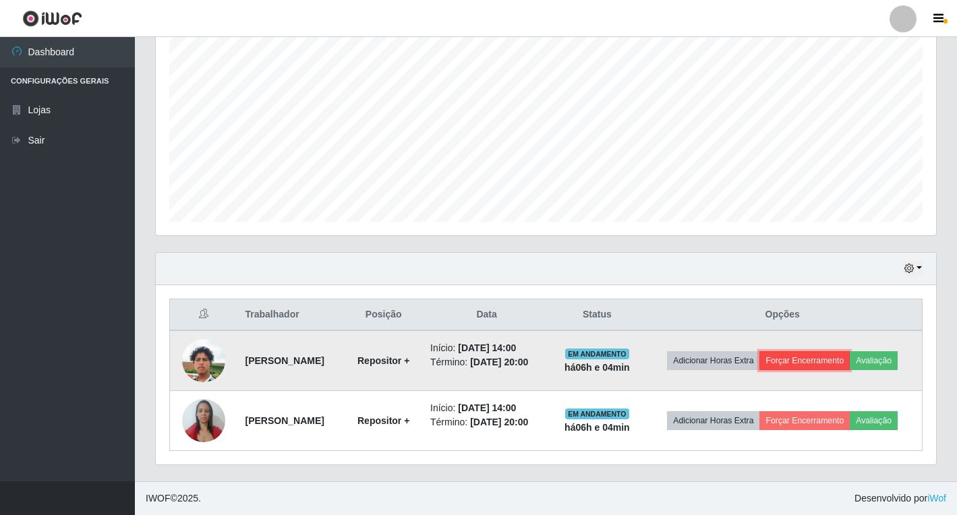
click at [850, 358] on button "Forçar Encerramento" at bounding box center [805, 360] width 90 height 19
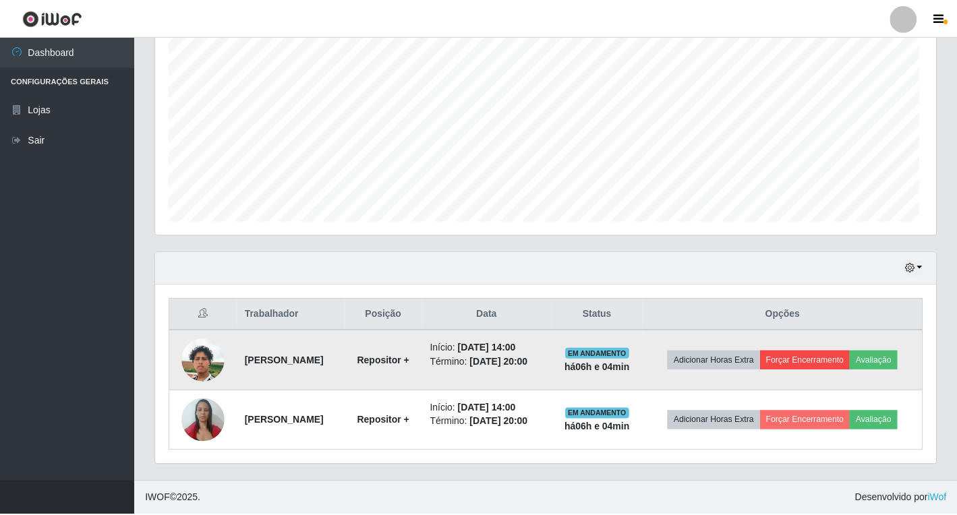
scroll to position [280, 772]
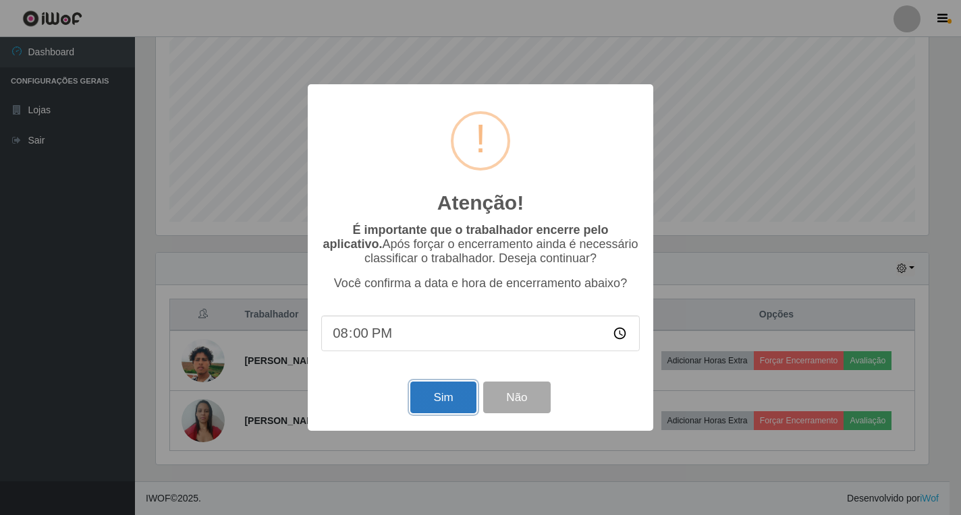
click at [435, 396] on button "Sim" at bounding box center [442, 398] width 65 height 32
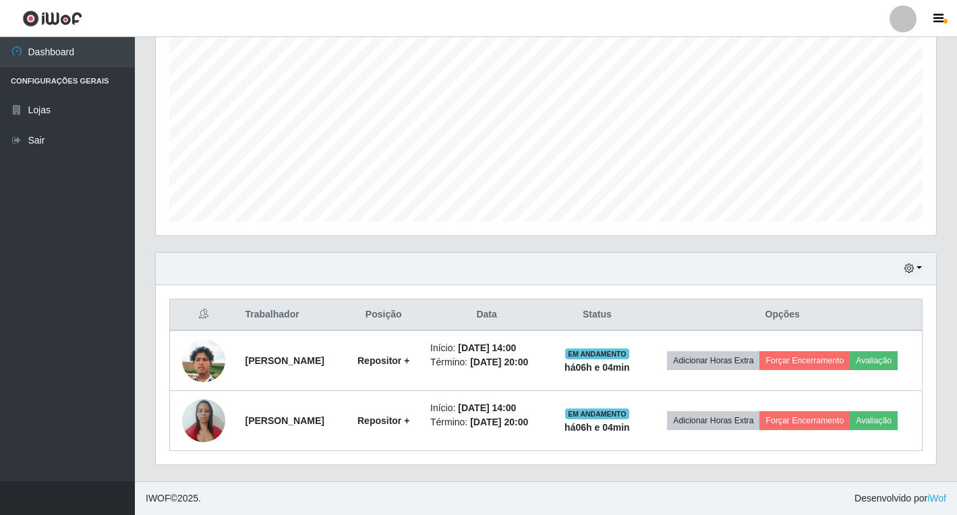
scroll to position [674339, 673846]
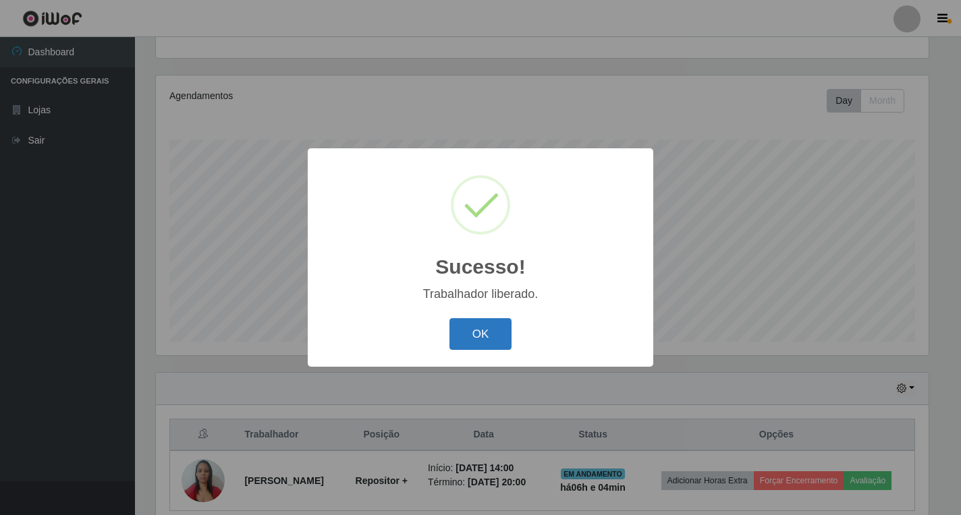
click at [490, 319] on button "OK" at bounding box center [480, 334] width 63 height 32
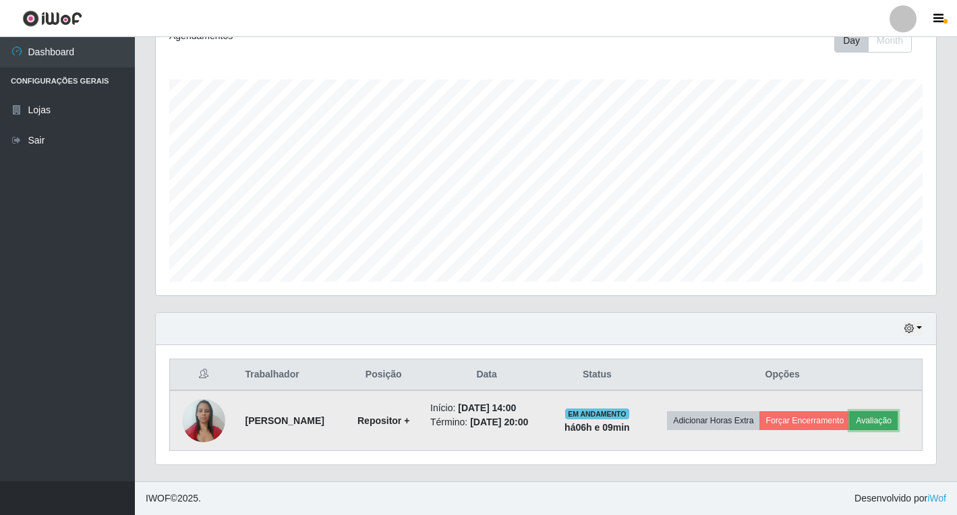
click at [869, 420] on button "Avaliação" at bounding box center [874, 421] width 48 height 19
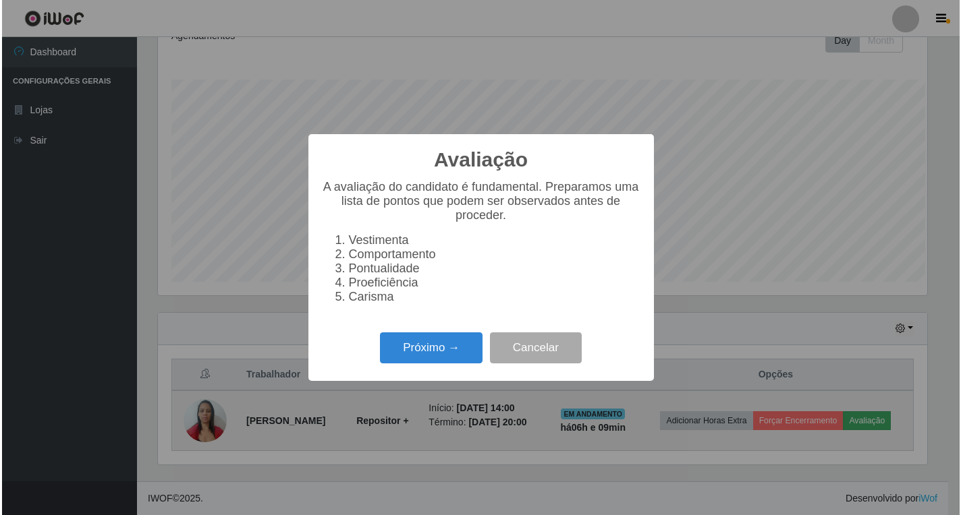
scroll to position [280, 772]
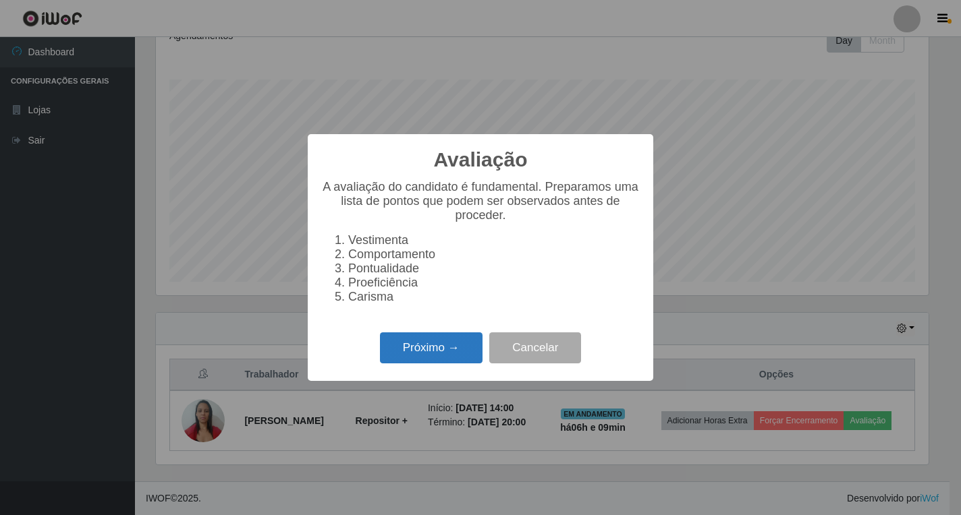
click at [394, 360] on button "Próximo →" at bounding box center [431, 349] width 103 height 32
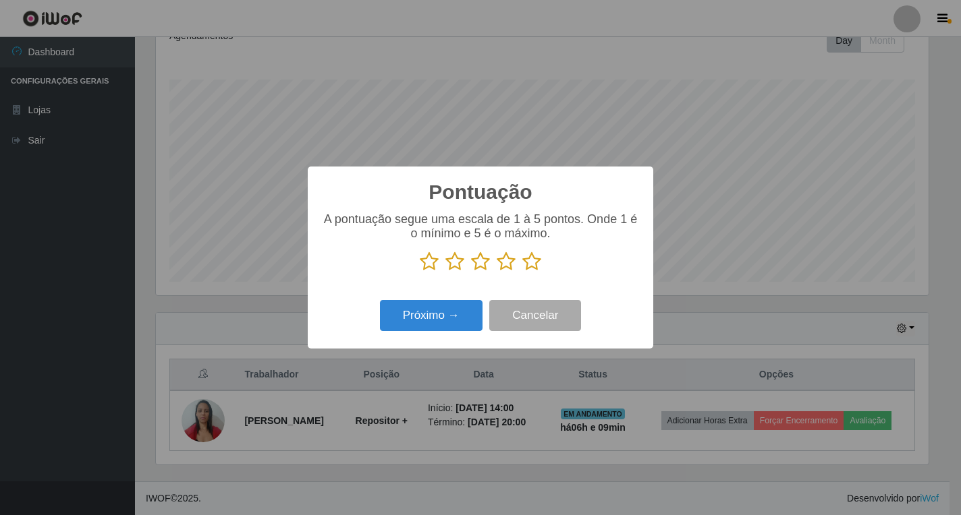
scroll to position [674339, 673846]
click at [534, 266] on icon at bounding box center [531, 262] width 19 height 20
click at [522, 272] on input "radio" at bounding box center [522, 272] width 0 height 0
click at [442, 316] on button "Próximo →" at bounding box center [431, 316] width 103 height 32
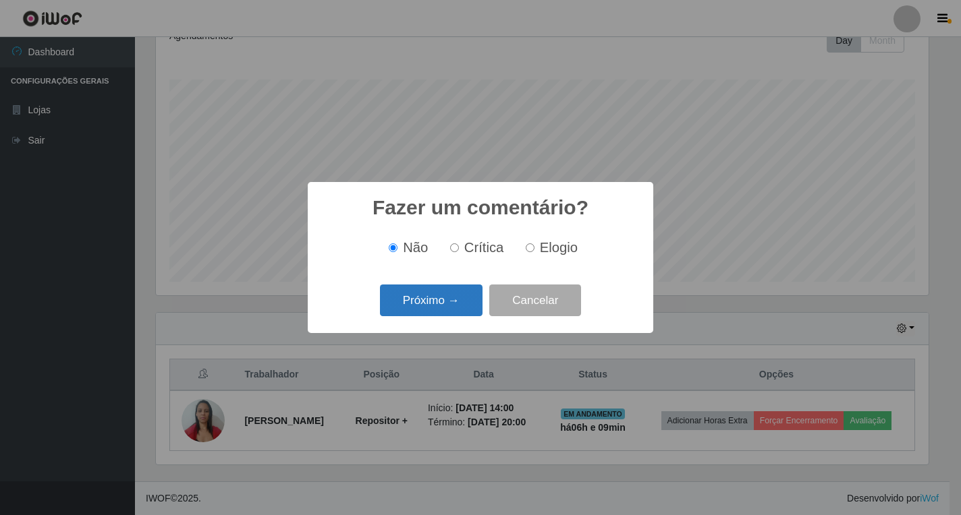
click at [452, 316] on button "Próximo →" at bounding box center [431, 301] width 103 height 32
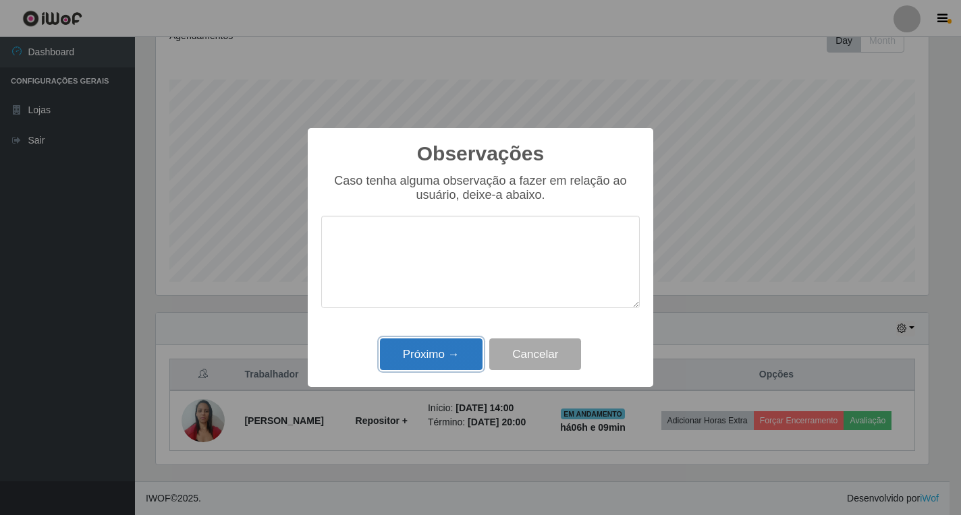
click at [452, 350] on button "Próximo →" at bounding box center [431, 355] width 103 height 32
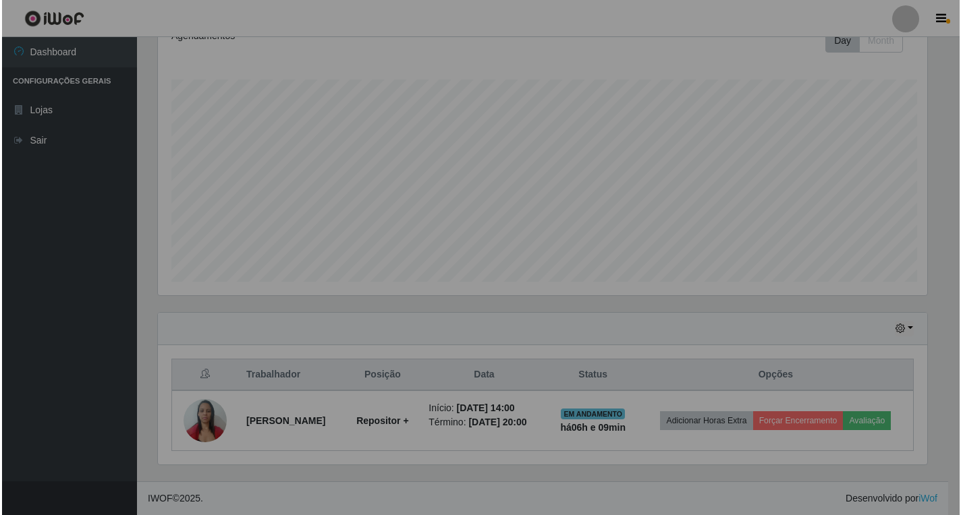
scroll to position [280, 781]
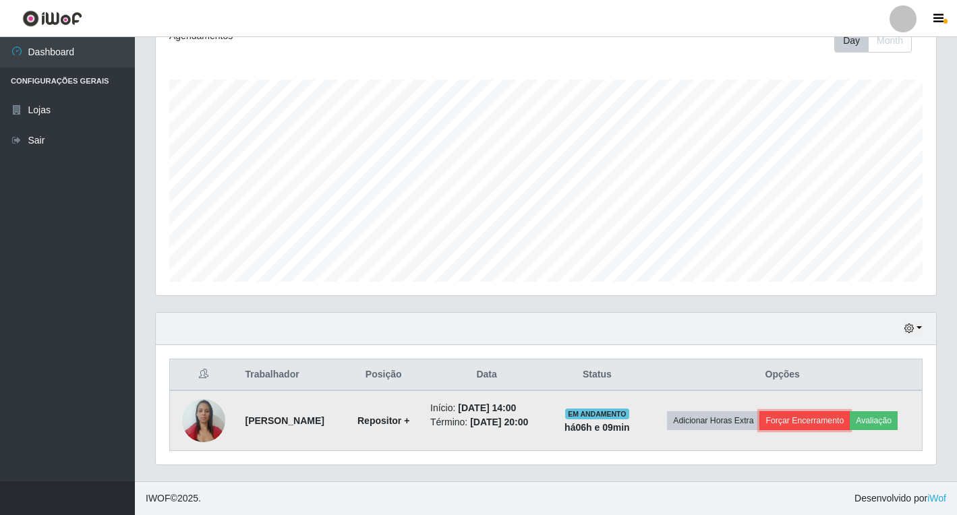
click at [826, 421] on button "Forçar Encerramento" at bounding box center [805, 421] width 90 height 19
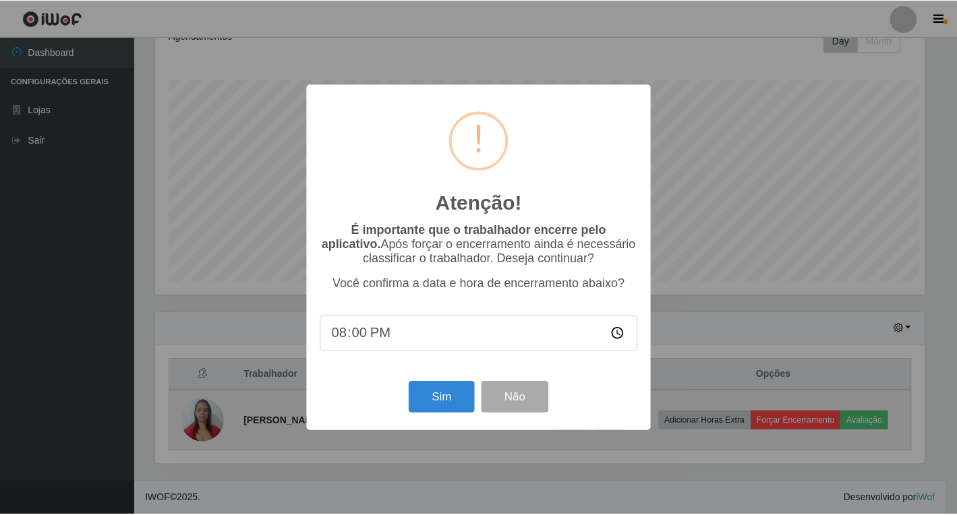
scroll to position [280, 772]
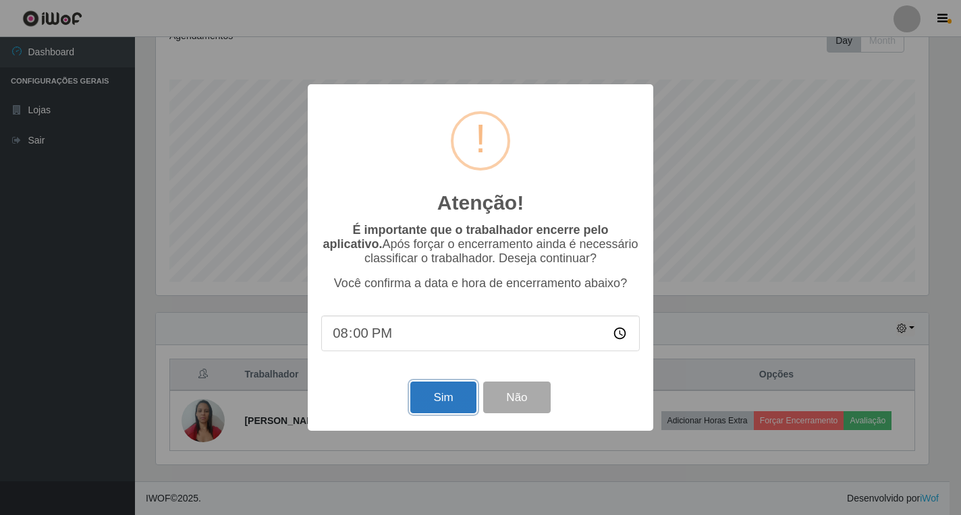
click at [455, 401] on button "Sim" at bounding box center [442, 398] width 65 height 32
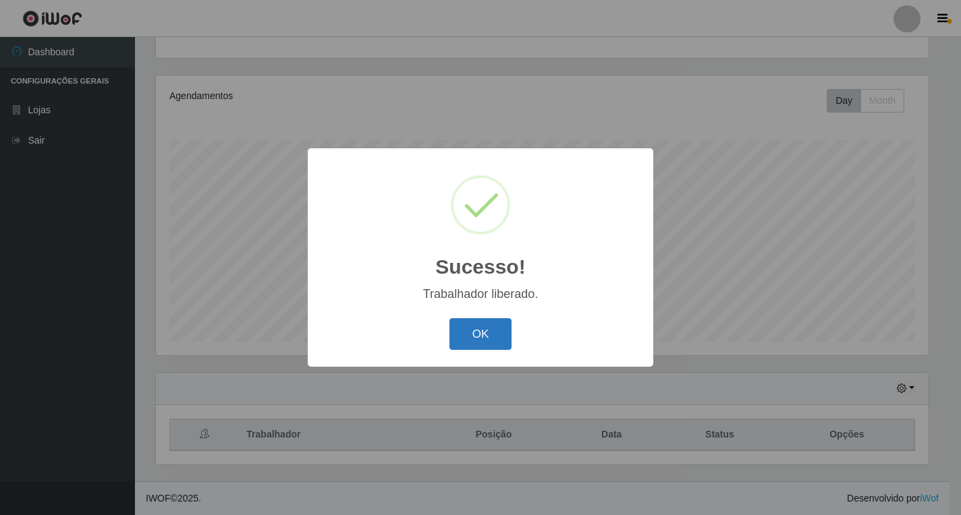
click at [494, 335] on button "OK" at bounding box center [480, 334] width 63 height 32
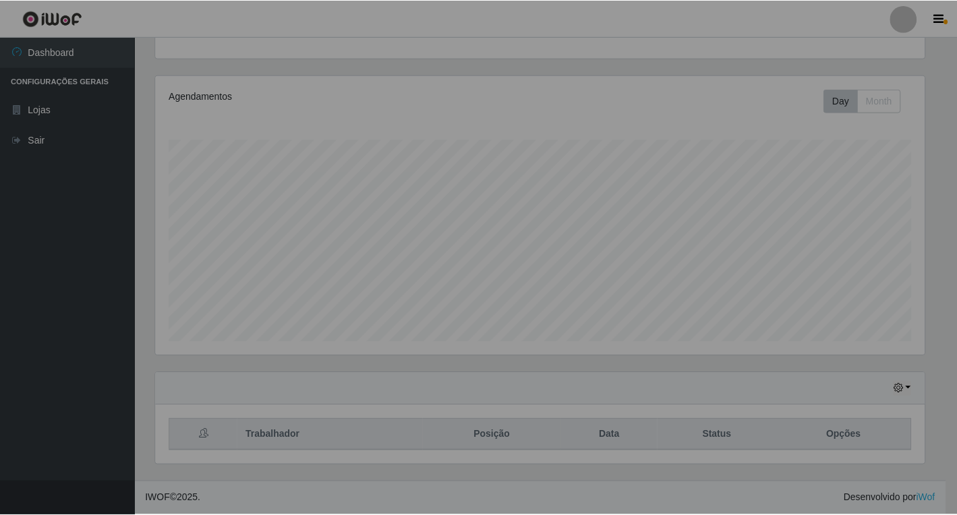
scroll to position [280, 781]
